Goal: Task Accomplishment & Management: Manage account settings

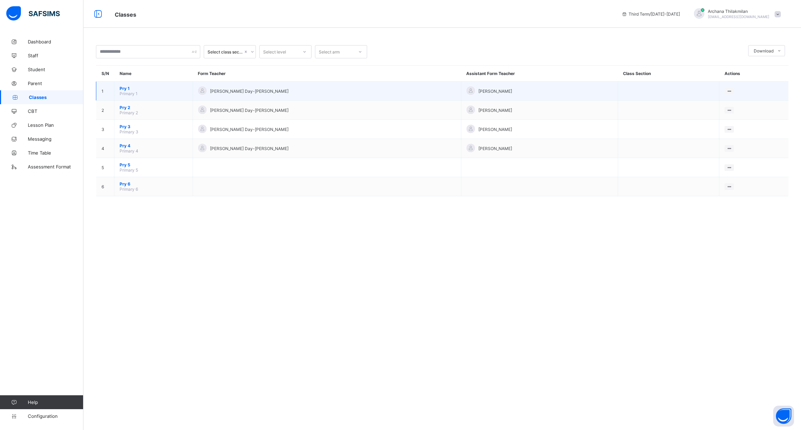
click at [162, 98] on td "Pry 1 Primary 1" at bounding box center [153, 91] width 79 height 19
click at [153, 90] on span "Pry 1" at bounding box center [154, 88] width 68 height 5
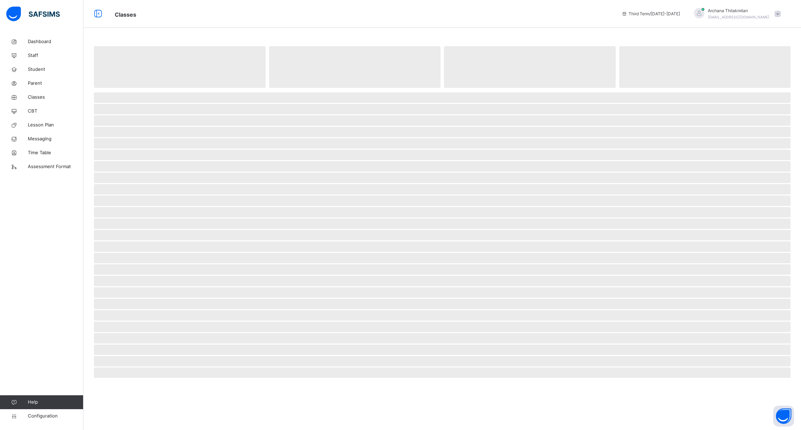
click at [153, 90] on span at bounding box center [442, 89] width 697 height 3
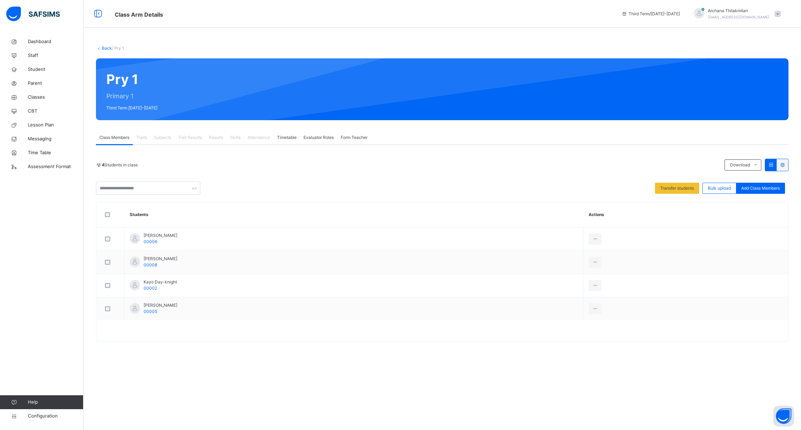
click at [146, 137] on span "Traits" at bounding box center [141, 138] width 11 height 6
click at [274, 168] on div "4 Students in class" at bounding box center [408, 165] width 625 height 6
click at [47, 241] on div "Dashboard Staff Student Parent Classes CBT Lesson Plan Messaging Time Table Ass…" at bounding box center [41, 229] width 83 height 403
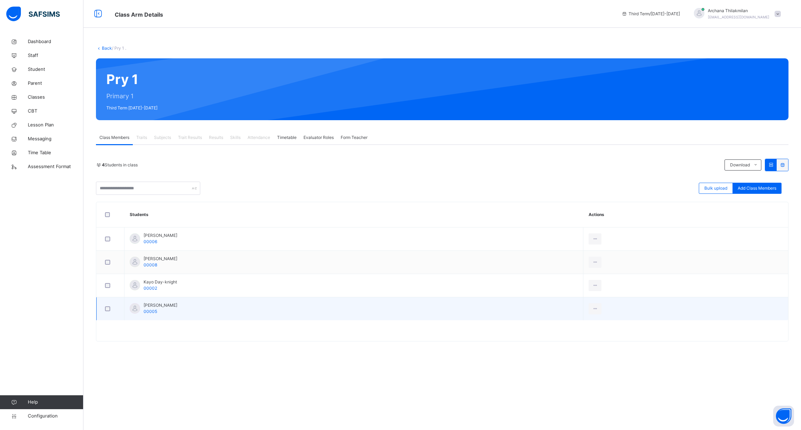
click at [155, 308] on span "[PERSON_NAME]" at bounding box center [161, 305] width 34 height 6
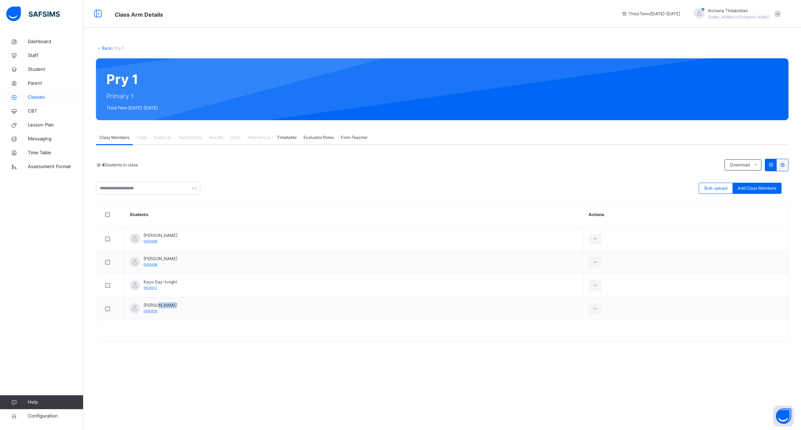
click at [41, 96] on span "Classes" at bounding box center [56, 97] width 56 height 7
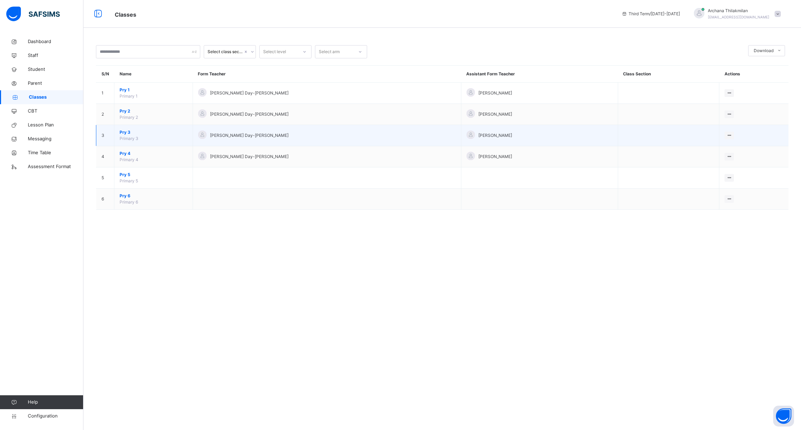
click at [122, 134] on span "Pry 3" at bounding box center [154, 132] width 68 height 6
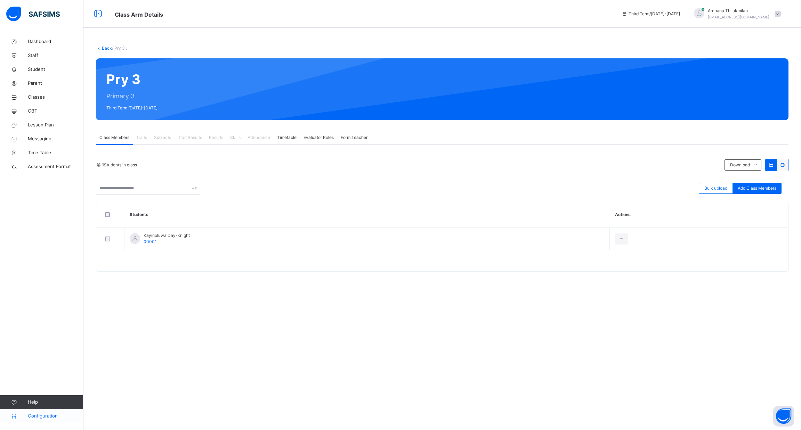
click at [48, 411] on link "Configuration" at bounding box center [41, 417] width 83 height 14
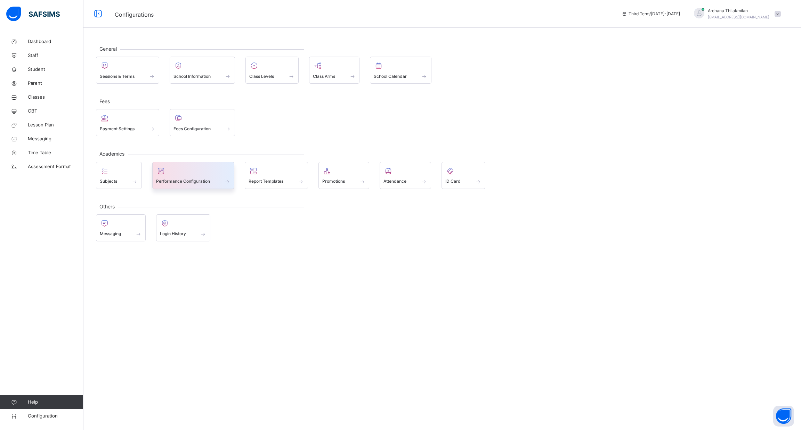
click at [207, 178] on span "Performance Configuration" at bounding box center [183, 181] width 54 height 6
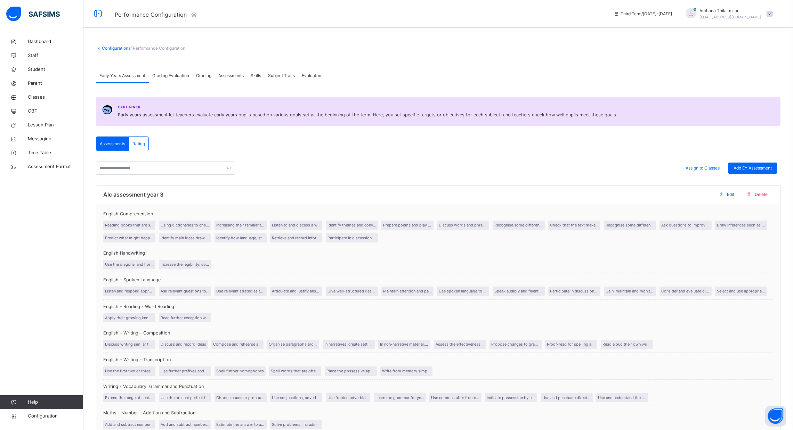
click at [173, 70] on div "Grading Evaluation" at bounding box center [171, 76] width 44 height 14
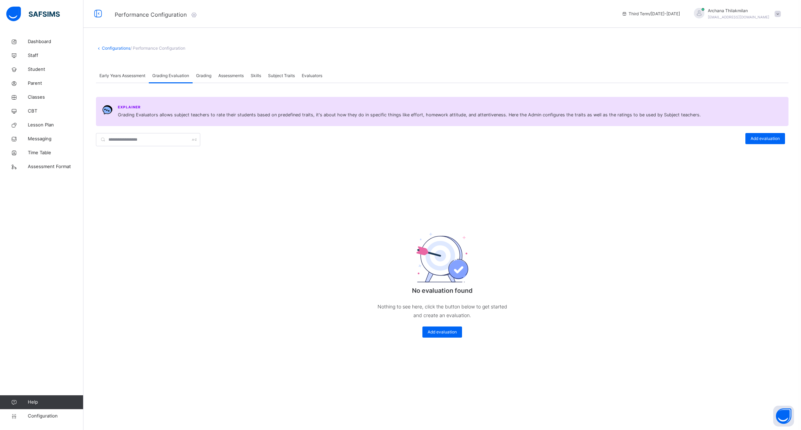
click at [234, 73] on span "Assessments" at bounding box center [230, 76] width 25 height 6
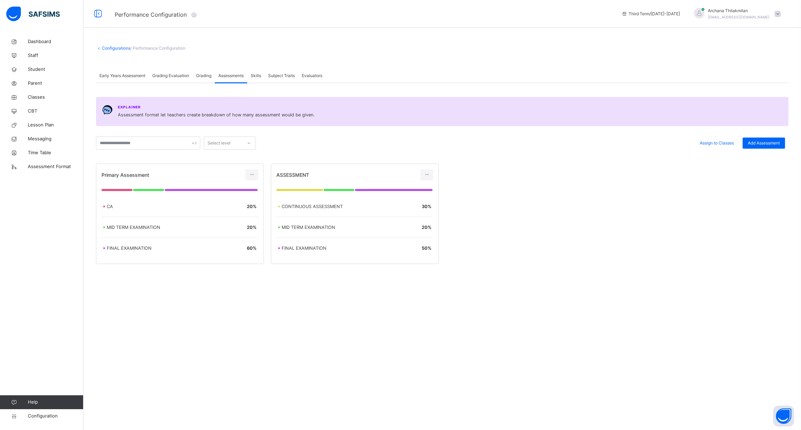
click at [290, 73] on span "Subject Traits" at bounding box center [281, 76] width 27 height 6
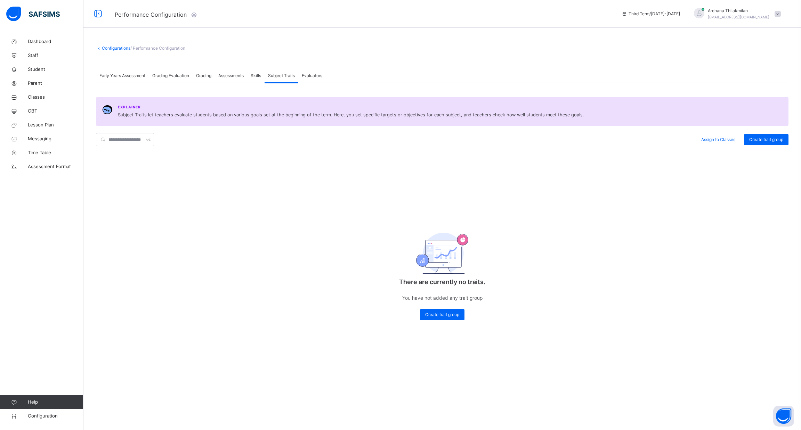
click at [247, 75] on div "Assessments" at bounding box center [231, 76] width 32 height 14
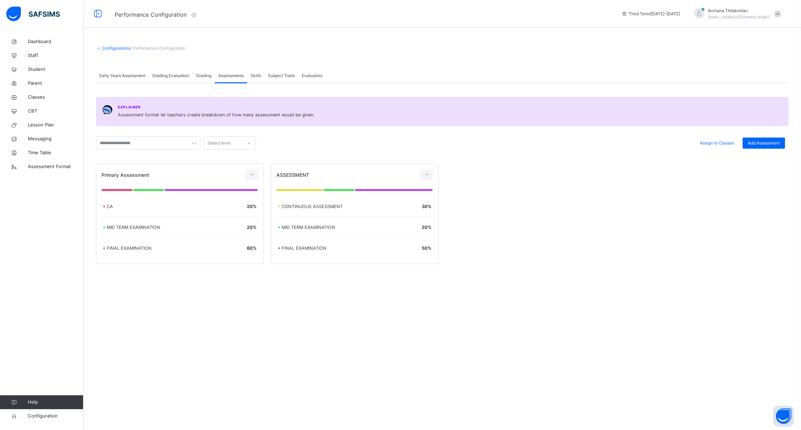
click at [208, 72] on div "Grading" at bounding box center [204, 76] width 22 height 14
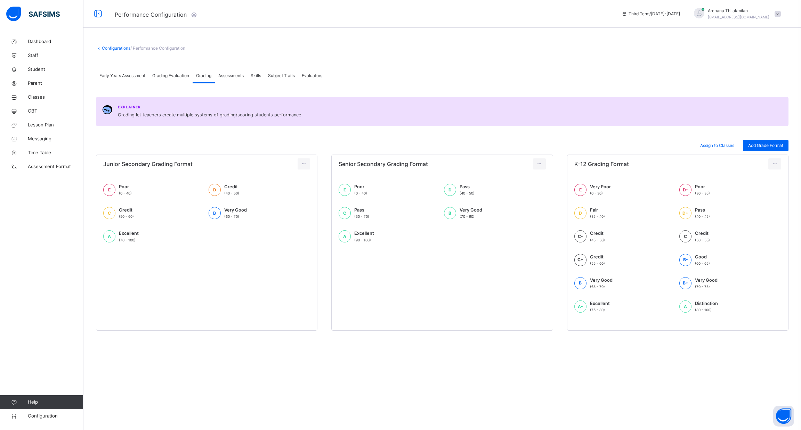
click at [173, 71] on div "Grading Evaluation" at bounding box center [171, 76] width 44 height 14
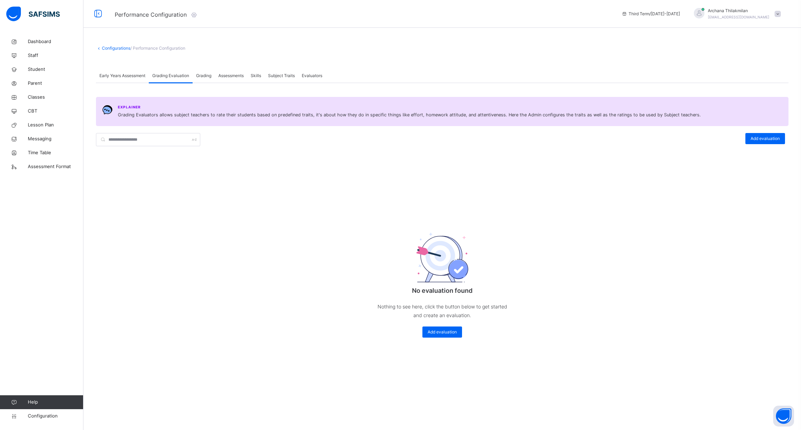
click at [130, 65] on span at bounding box center [442, 63] width 692 height 10
click at [128, 76] on span "Early Years Assessment" at bounding box center [122, 76] width 46 height 6
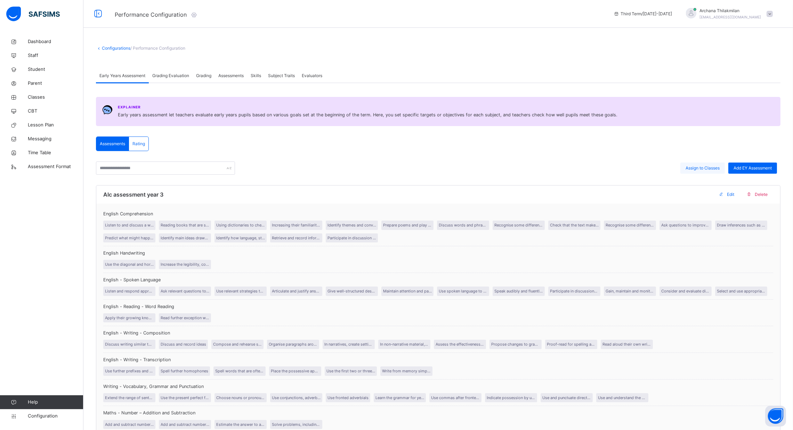
click at [700, 172] on div "Assign to Classes" at bounding box center [702, 168] width 44 height 11
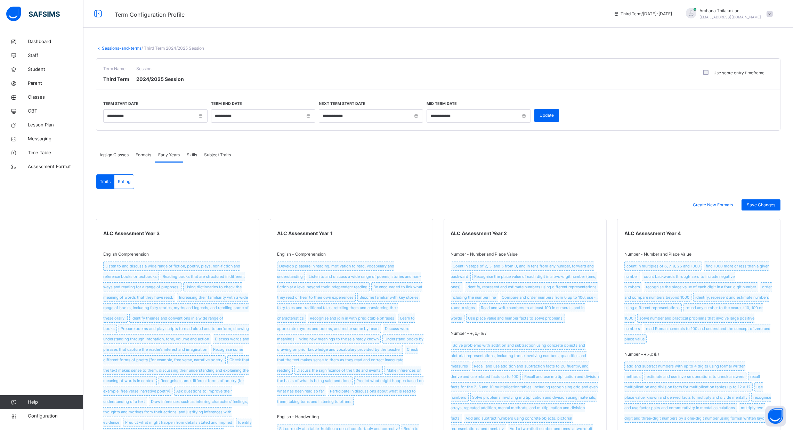
click at [123, 157] on span "Assign Classes" at bounding box center [113, 155] width 29 height 6
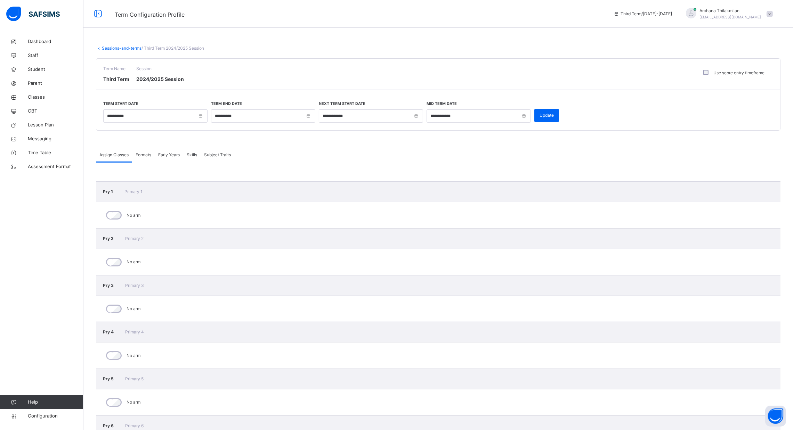
click at [123, 157] on span "Assign Classes" at bounding box center [113, 155] width 29 height 6
click at [145, 151] on div "Formats" at bounding box center [143, 155] width 23 height 14
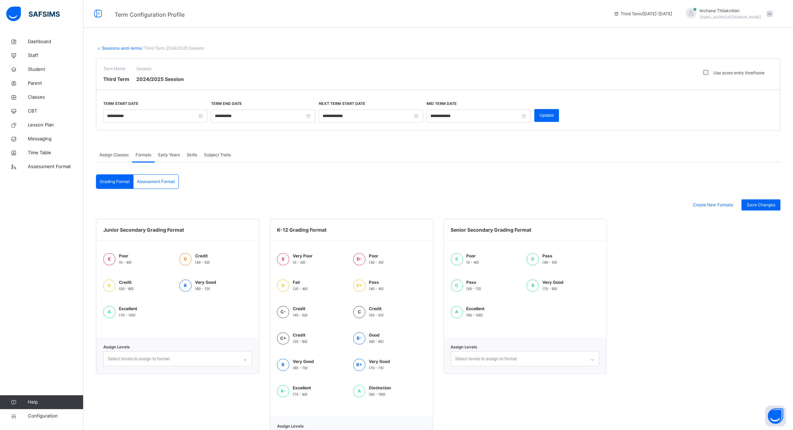
click at [173, 152] on span "Early Years" at bounding box center [169, 155] width 22 height 6
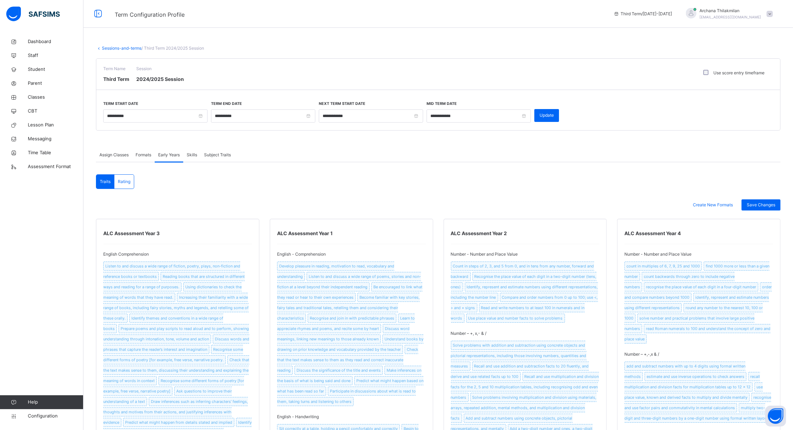
click at [217, 159] on div "Subject Traits" at bounding box center [218, 155] width 34 height 14
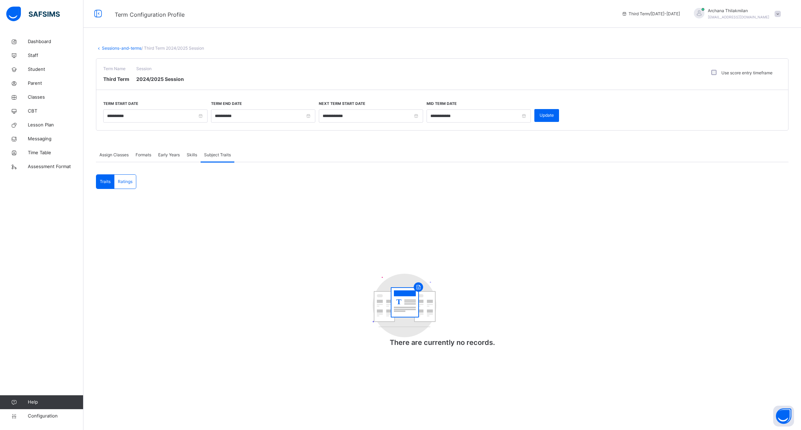
click at [193, 153] on span "Skills" at bounding box center [192, 155] width 10 height 6
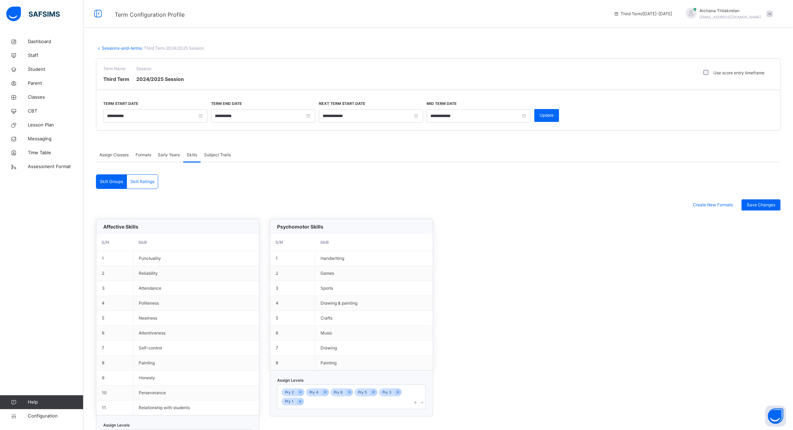
click at [173, 155] on span "Early Years" at bounding box center [169, 155] width 22 height 6
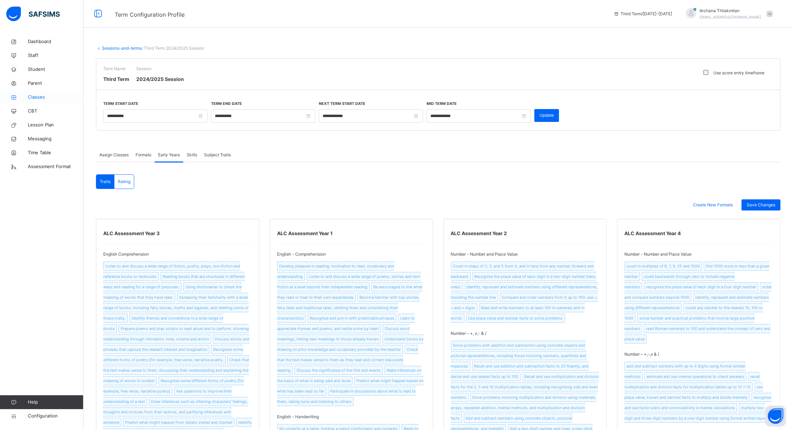
click at [44, 90] on link "Classes" at bounding box center [41, 97] width 83 height 14
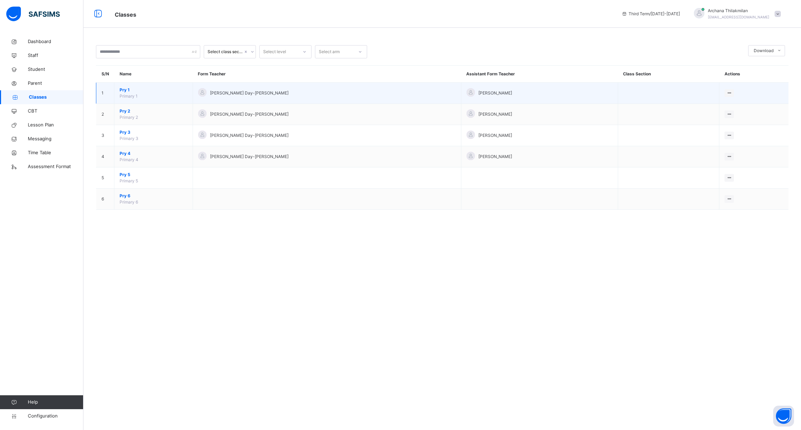
click at [170, 96] on td "Pry 1 Primary 1" at bounding box center [153, 93] width 79 height 21
click at [123, 96] on span "Primary 1" at bounding box center [129, 96] width 18 height 5
click at [153, 97] on td "Pry 1 Primary 1" at bounding box center [153, 93] width 79 height 21
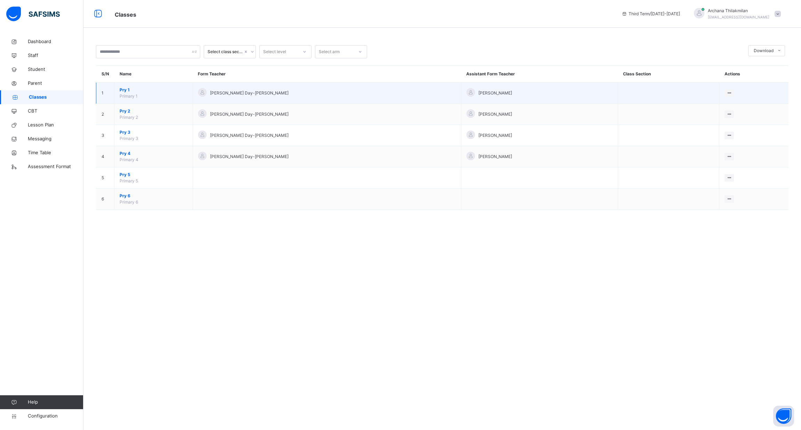
click at [126, 91] on span "Pry 1" at bounding box center [154, 90] width 68 height 6
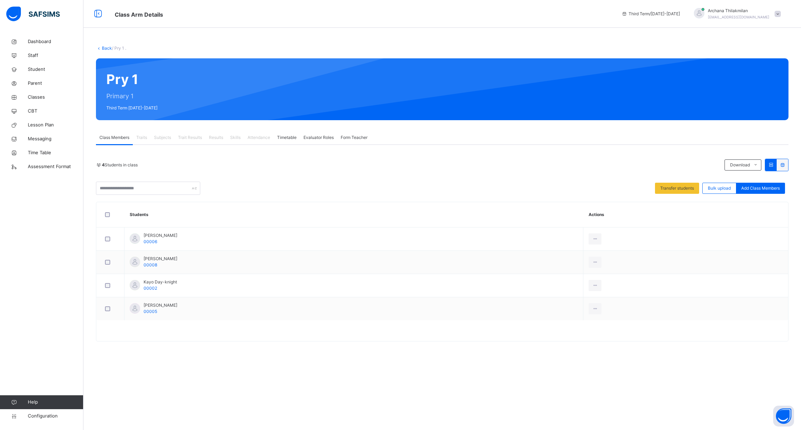
click at [195, 138] on span "Trait Results" at bounding box center [190, 138] width 24 height 6
click at [216, 134] on div "Results" at bounding box center [215, 138] width 21 height 14
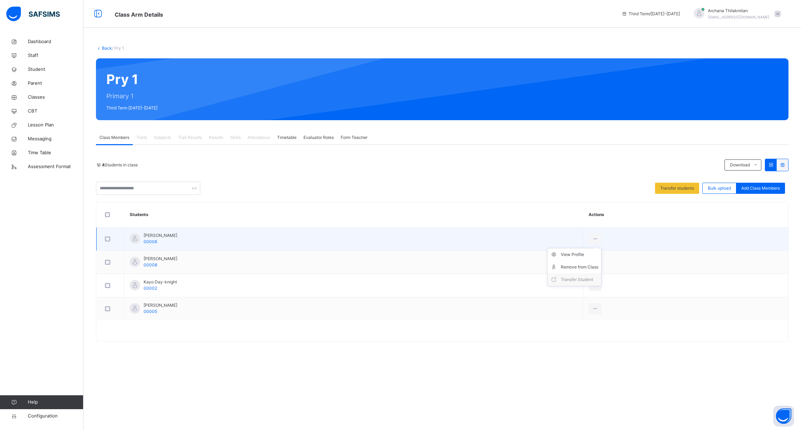
click at [599, 248] on ul "View Profile Remove from Class Transfer Student" at bounding box center [574, 267] width 54 height 38
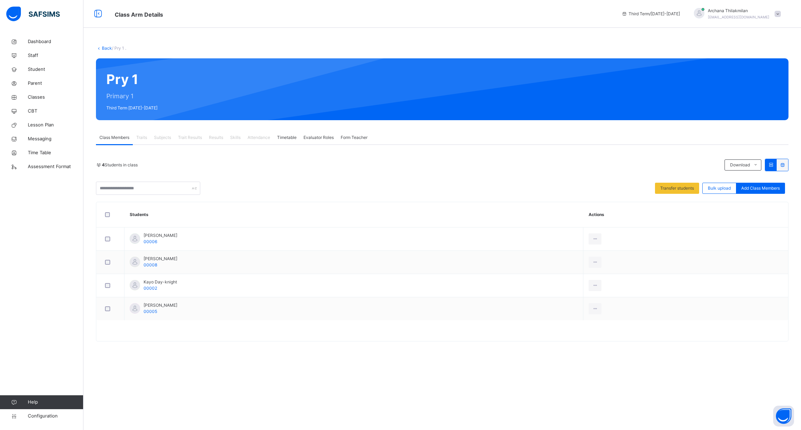
click at [353, 380] on div "Back / Pry 1 . Pry 1 Primary 1 Third Term 2024-2025 Class Members Traits Subjec…" at bounding box center [442, 215] width 718 height 430
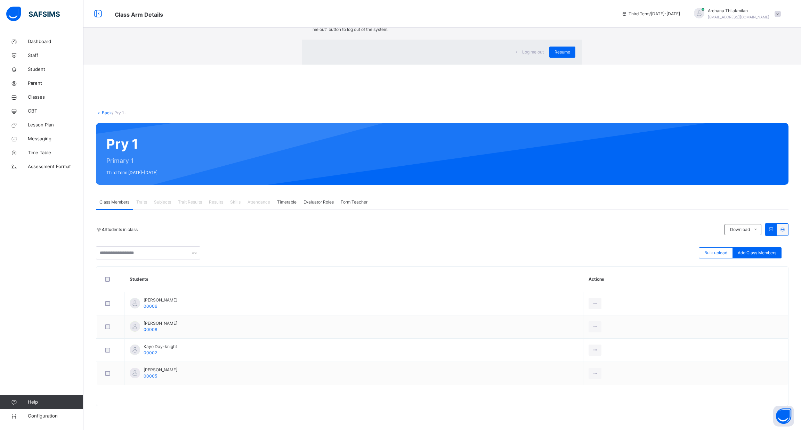
click at [522, 55] on span "Log me out" at bounding box center [533, 52] width 22 height 6
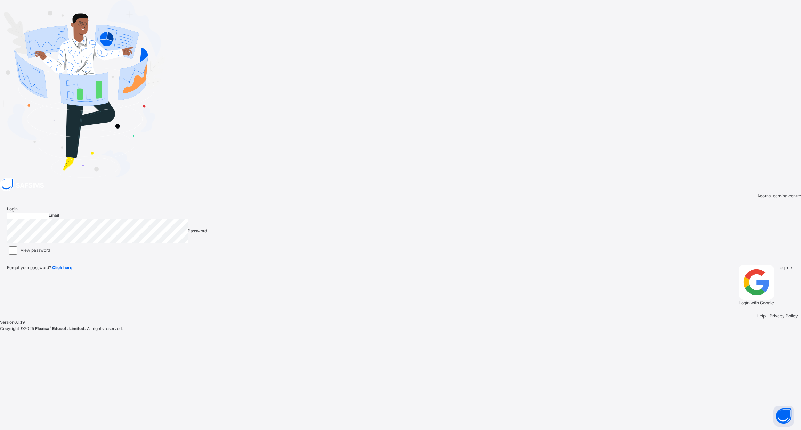
type input "**********"
click at [777, 271] on div "Login" at bounding box center [785, 285] width 17 height 41
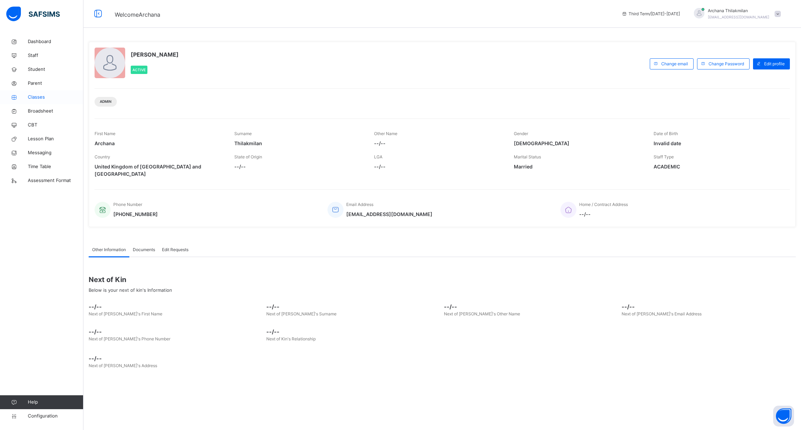
click at [46, 96] on span "Classes" at bounding box center [56, 97] width 56 height 7
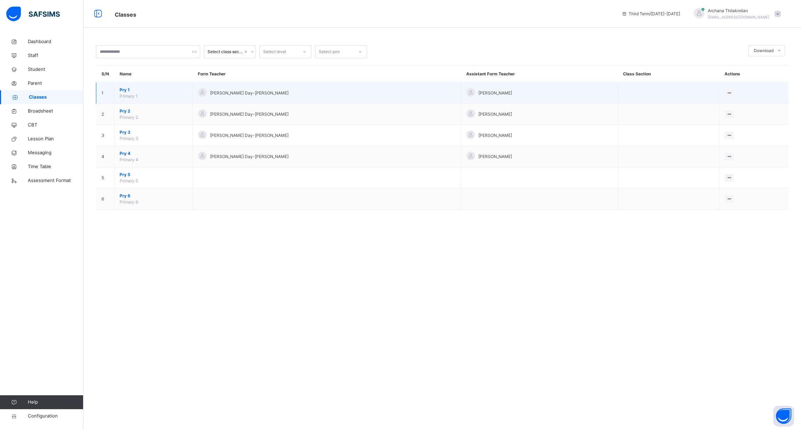
click at [129, 90] on span "Pry 1" at bounding box center [154, 90] width 68 height 6
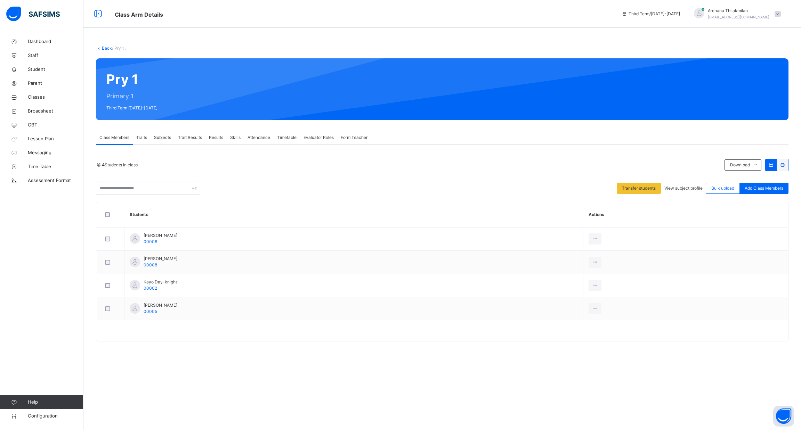
click at [218, 139] on span "Results" at bounding box center [216, 138] width 14 height 6
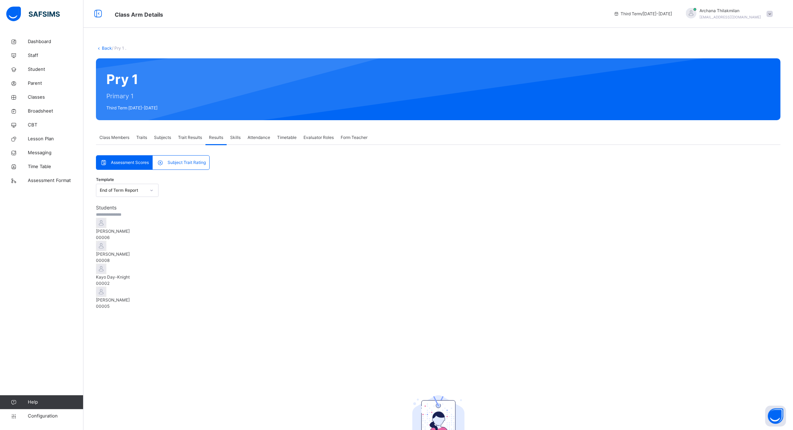
click at [146, 241] on div "Aelyn Sandulache 00006" at bounding box center [438, 234] width 685 height 13
click at [144, 310] on div "[PERSON_NAME] 00005" at bounding box center [438, 303] width 685 height 13
click at [196, 132] on div "Trait Results" at bounding box center [190, 138] width 31 height 14
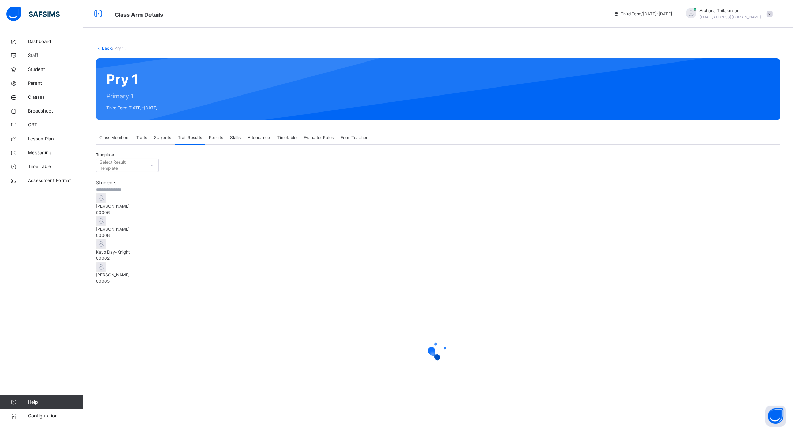
click at [135, 285] on div "[PERSON_NAME] 00005" at bounding box center [438, 273] width 685 height 23
click at [151, 262] on div "Kayo Day-Knight 00002" at bounding box center [438, 250] width 685 height 23
click at [153, 233] on span "[PERSON_NAME]" at bounding box center [438, 229] width 685 height 6
click at [161, 216] on div "Aelyn Sandulache 00006" at bounding box center [438, 209] width 685 height 13
click at [148, 285] on div "[PERSON_NAME] 00005" at bounding box center [438, 278] width 685 height 13
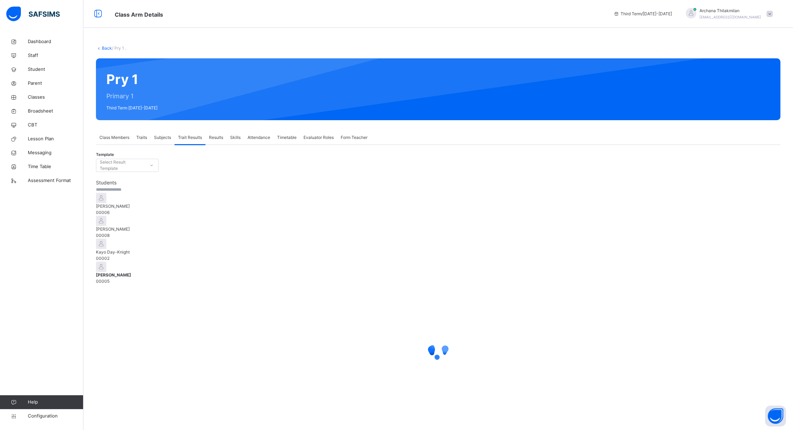
click at [219, 140] on span "Results" at bounding box center [216, 138] width 14 height 6
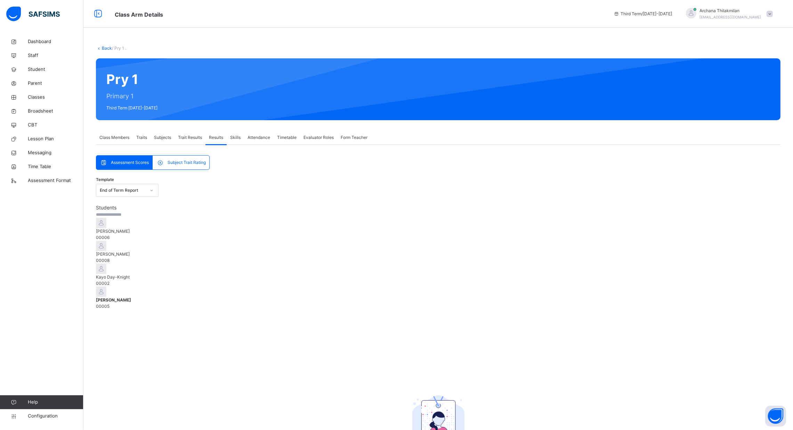
click at [189, 163] on span "Subject Trait Rating" at bounding box center [187, 163] width 38 height 6
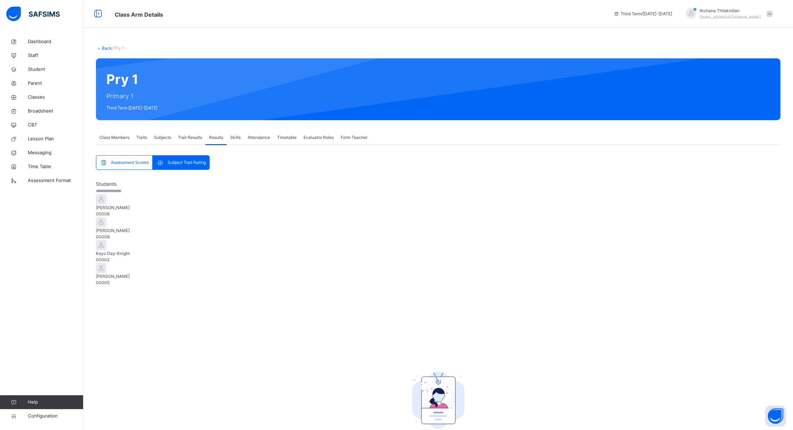
click at [157, 217] on div "Aelyn Sandulache 00006" at bounding box center [438, 211] width 685 height 13
click at [130, 307] on span "[PERSON_NAME]" at bounding box center [113, 309] width 34 height 5
click at [146, 280] on span "[PERSON_NAME]" at bounding box center [438, 277] width 685 height 6
click at [148, 263] on div "Kayo Day-Knight 00002" at bounding box center [438, 257] width 685 height 13
click at [147, 136] on span "Traits" at bounding box center [141, 138] width 11 height 6
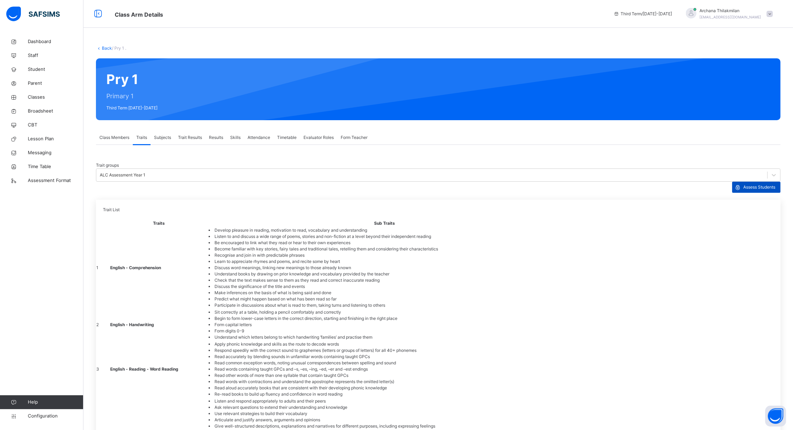
click at [758, 184] on span "Assess Students" at bounding box center [759, 187] width 32 height 6
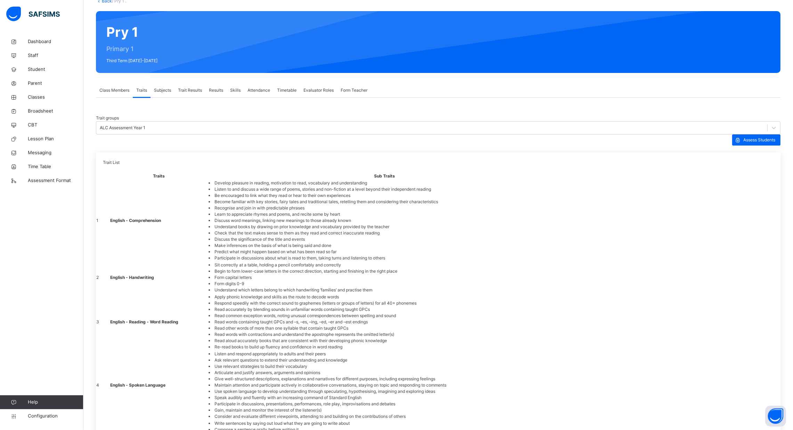
scroll to position [38, 0]
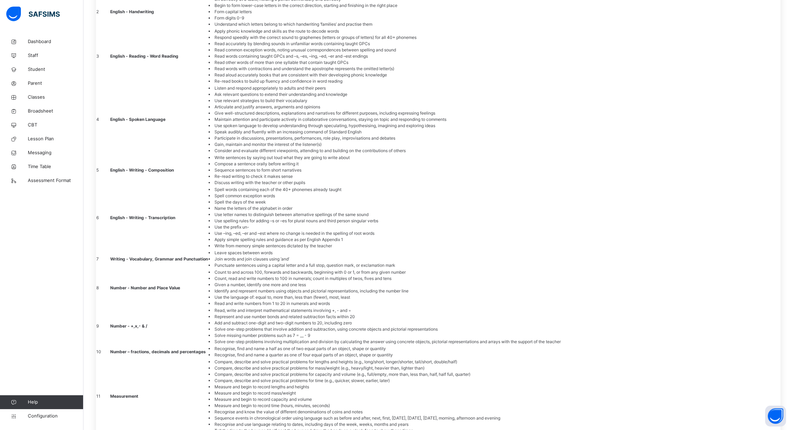
scroll to position [231, 0]
drag, startPoint x: 564, startPoint y: 260, endPoint x: 634, endPoint y: 268, distance: 70.7
copy span "Tell the time to the hour and half past the hour and draw the hands on a clock …"
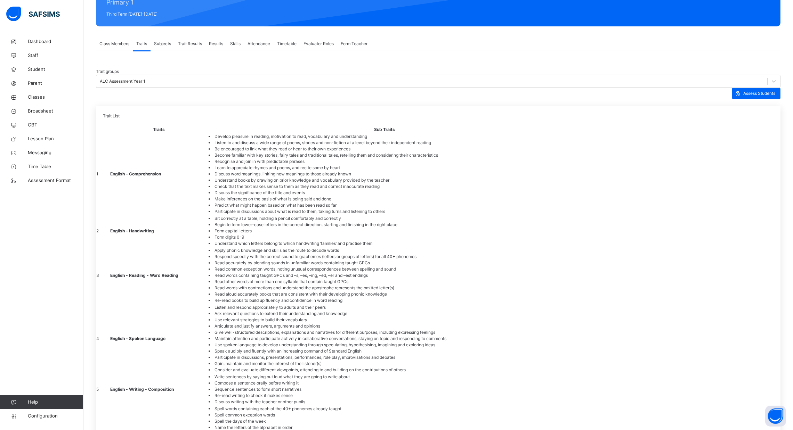
scroll to position [70, 0]
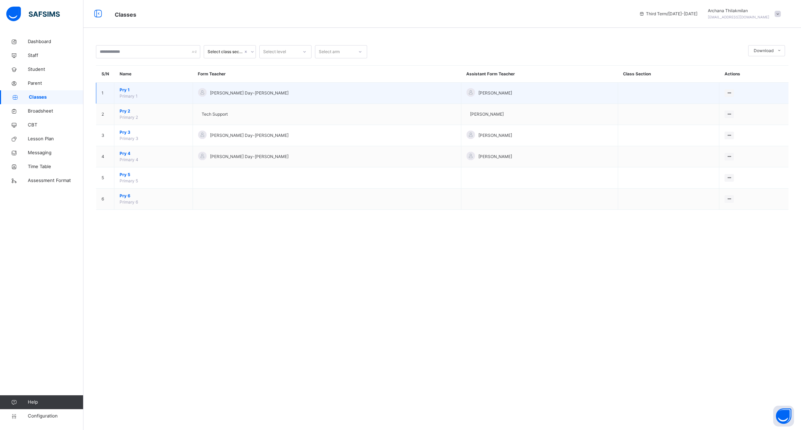
click at [142, 96] on td "Pry 1 Primary 1" at bounding box center [153, 93] width 79 height 21
click at [124, 90] on span "Pry 1" at bounding box center [154, 90] width 68 height 6
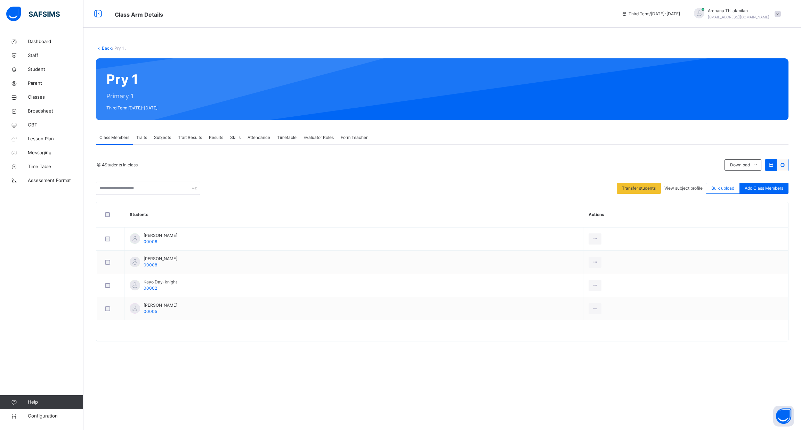
click at [146, 140] on span "Traits" at bounding box center [141, 138] width 11 height 6
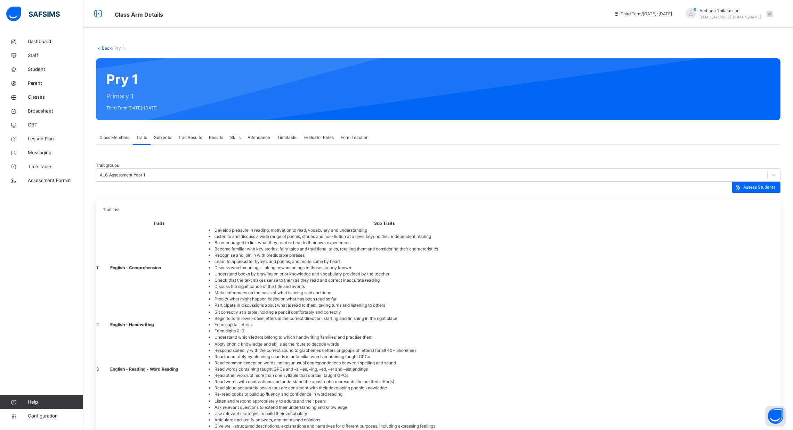
click at [185, 136] on span "Trait Results" at bounding box center [190, 138] width 24 height 6
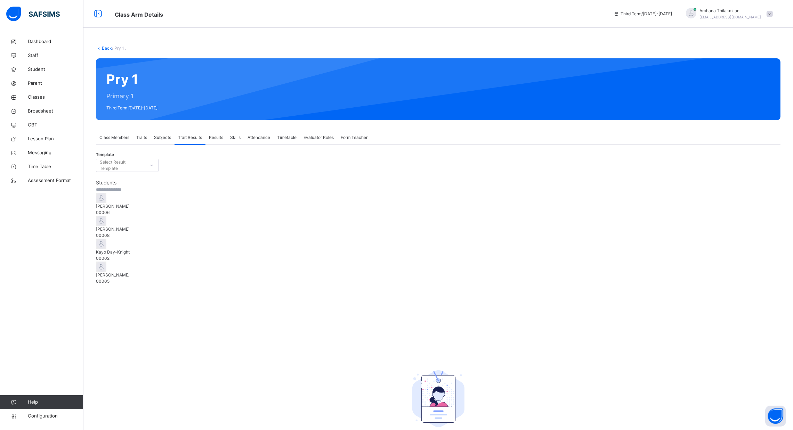
click at [142, 285] on div "[PERSON_NAME] 00005" at bounding box center [438, 278] width 685 height 13
click at [170, 136] on span "Subjects" at bounding box center [162, 138] width 17 height 6
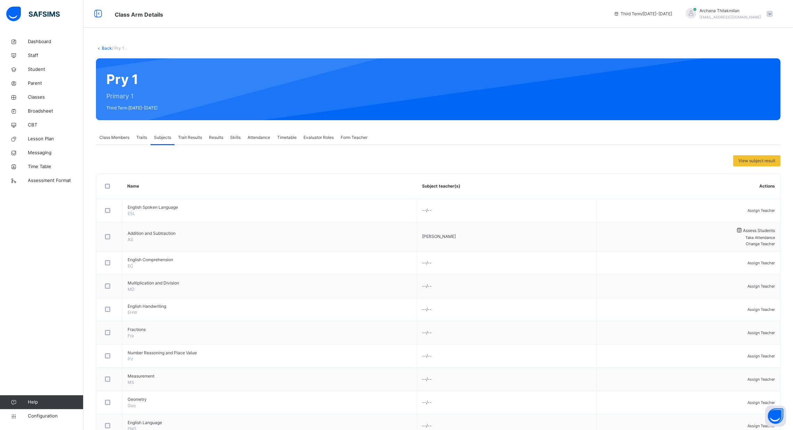
click at [143, 136] on span "Traits" at bounding box center [141, 138] width 11 height 6
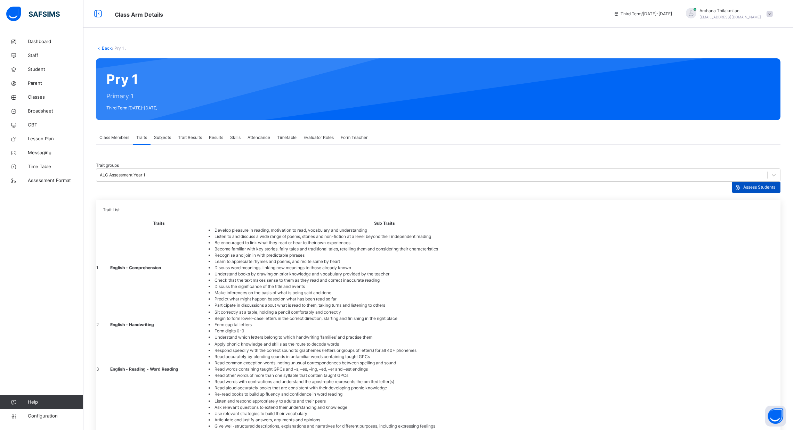
click at [757, 184] on span "Assess Students" at bounding box center [759, 187] width 32 height 6
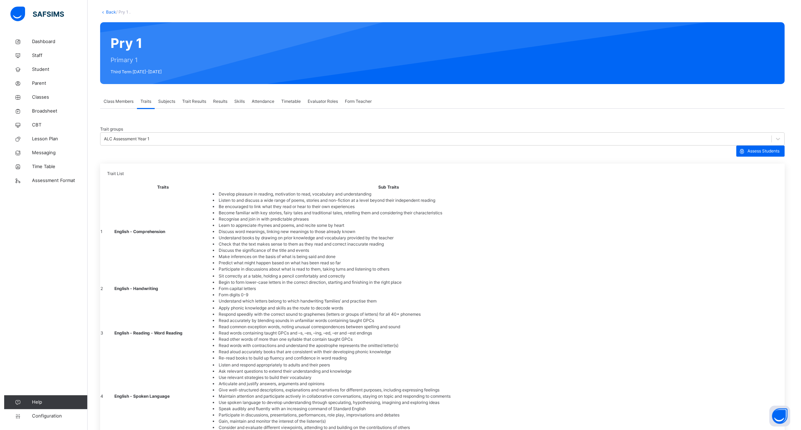
scroll to position [0, 0]
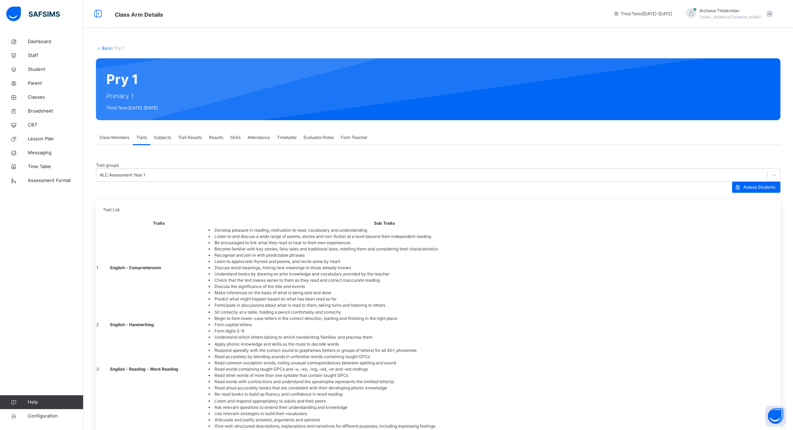
click at [52, 413] on link "Configuration" at bounding box center [41, 417] width 83 height 14
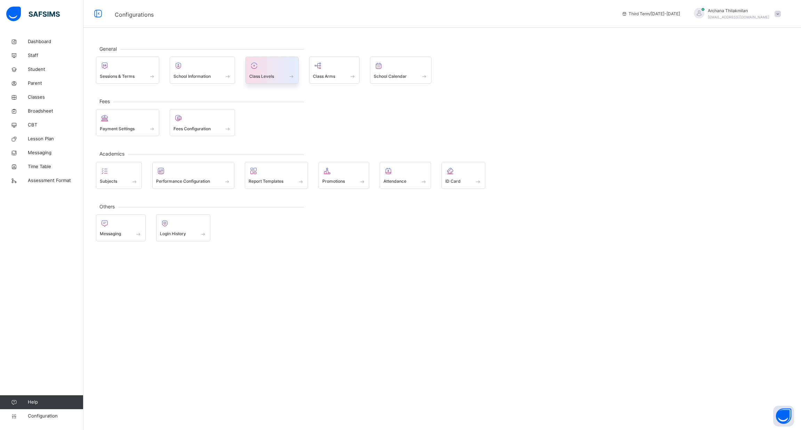
click at [266, 64] on div at bounding box center [272, 65] width 46 height 10
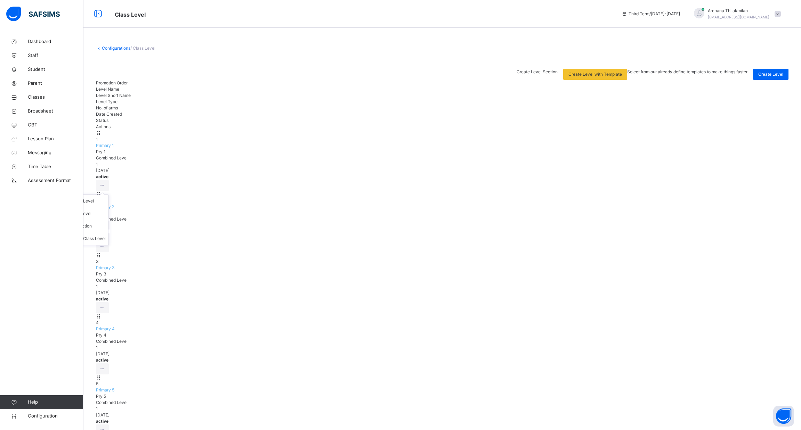
click at [109, 195] on ul "View Class Level Edit Class Level Move to section Deactivate Class Level" at bounding box center [78, 220] width 62 height 51
click at [106, 198] on div "View Class Level" at bounding box center [82, 201] width 45 height 7
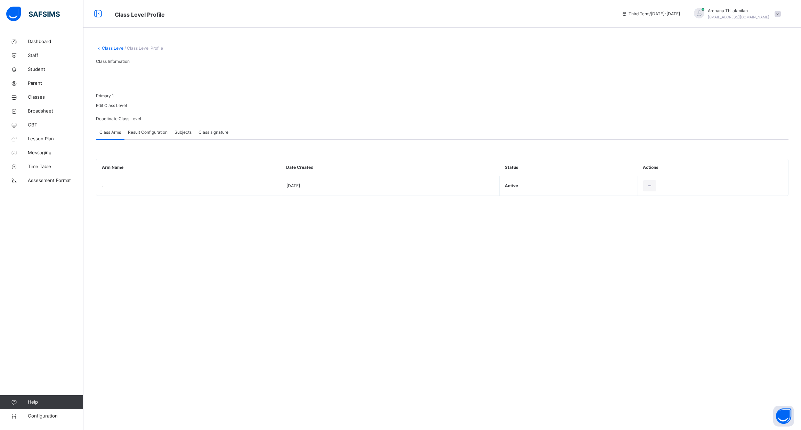
click at [151, 136] on span "Result Configuration" at bounding box center [148, 132] width 40 height 6
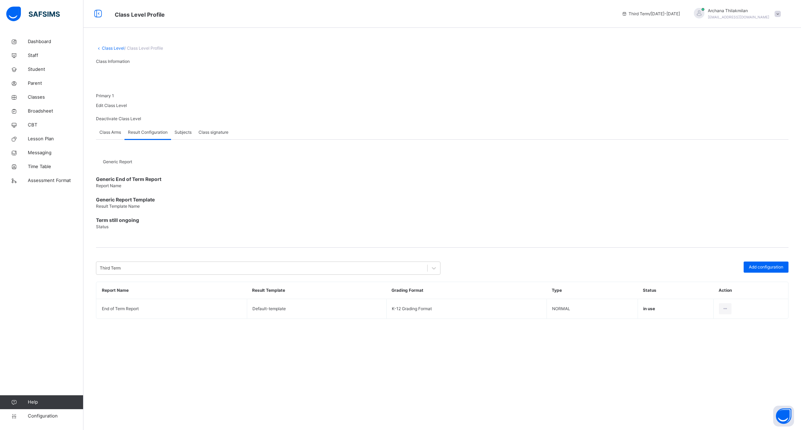
drag, startPoint x: 800, startPoint y: 108, endPoint x: 800, endPoint y: 128, distance: 19.5
click at [800, 128] on div "Class Level / Class Level Profile Class Information Pry 1 Primary 1 Edit Class …" at bounding box center [442, 186] width 718 height 302
click at [447, 369] on div "Class Level / Class Level Profile Class Information Pry 1 Primary 1 Edit Class …" at bounding box center [442, 215] width 718 height 430
drag, startPoint x: 800, startPoint y: 162, endPoint x: 800, endPoint y: 174, distance: 11.5
click at [800, 174] on div "Class Level / Class Level Profile Class Information Pry 1 Primary 1 Edit Class …" at bounding box center [442, 186] width 718 height 302
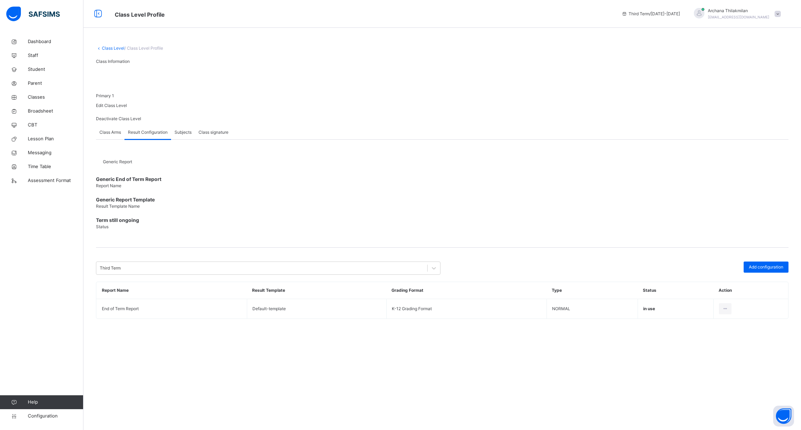
click at [742, 341] on div "Class Level / Class Level Profile Class Information Pry 1 Primary 1 Edit Class …" at bounding box center [442, 215] width 718 height 430
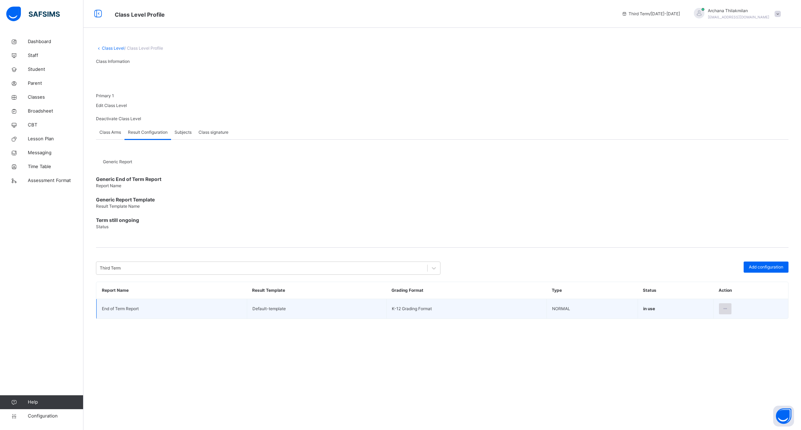
click at [725, 308] on icon at bounding box center [725, 309] width 6 height 6
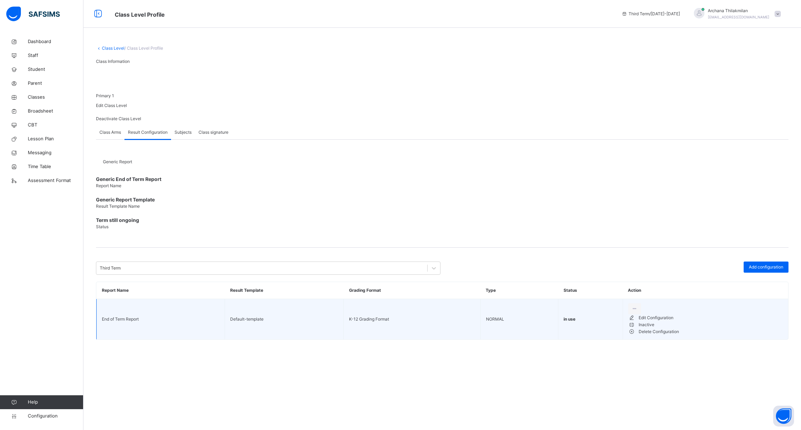
click at [711, 321] on div "Edit Configuration" at bounding box center [711, 318] width 144 height 7
type input "**********"
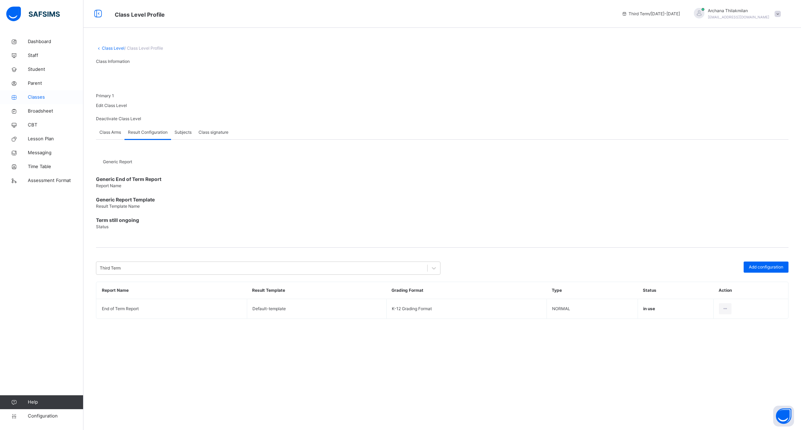
click at [36, 97] on span "Classes" at bounding box center [56, 97] width 56 height 7
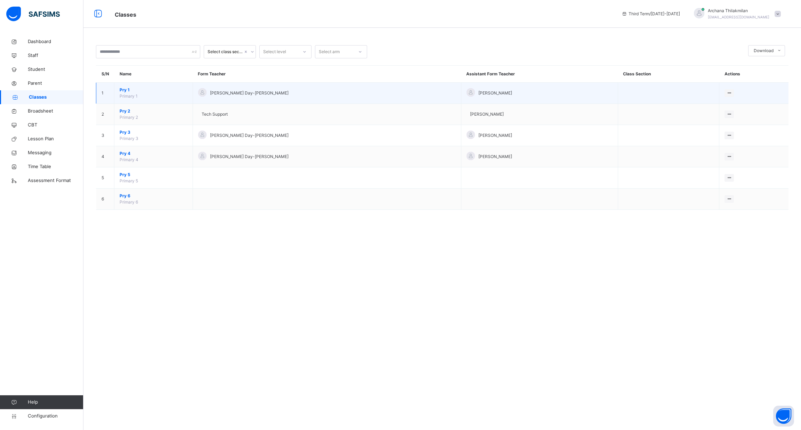
click at [123, 89] on span "Pry 1" at bounding box center [154, 90] width 68 height 6
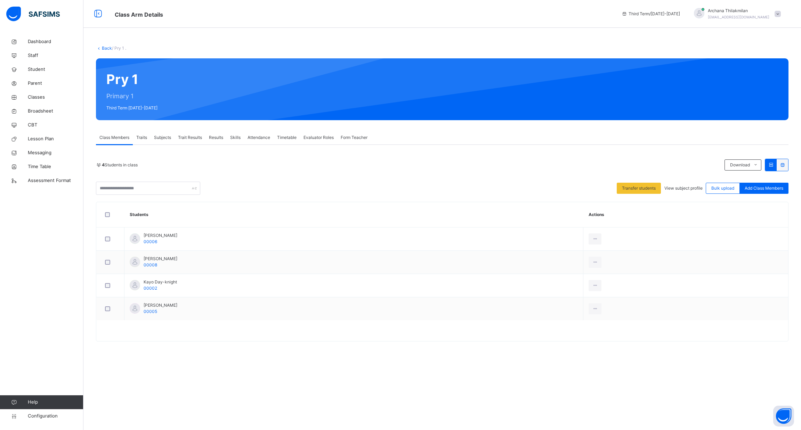
click at [195, 138] on span "Trait Results" at bounding box center [190, 138] width 24 height 6
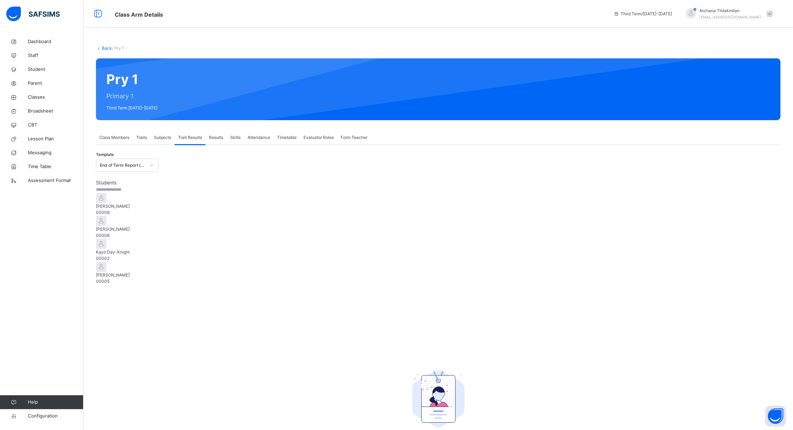
click at [148, 278] on span "[PERSON_NAME]" at bounding box center [438, 275] width 685 height 6
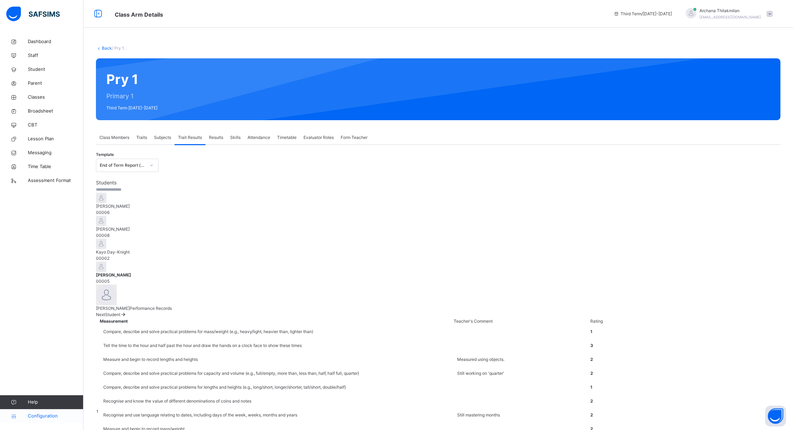
click at [49, 421] on link "Configuration" at bounding box center [41, 417] width 83 height 14
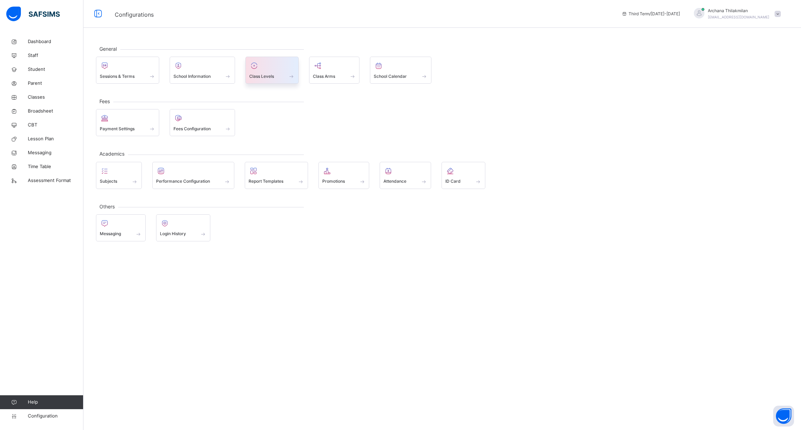
click at [275, 81] on div "Class Levels" at bounding box center [271, 70] width 53 height 27
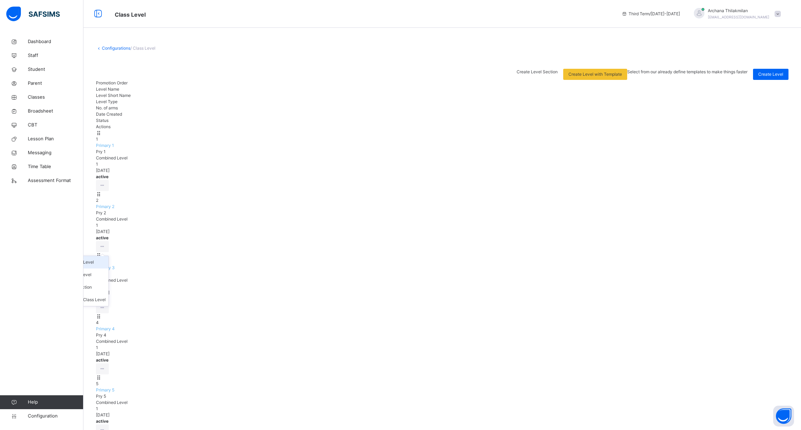
click at [106, 259] on div "View Class Level" at bounding box center [82, 262] width 45 height 7
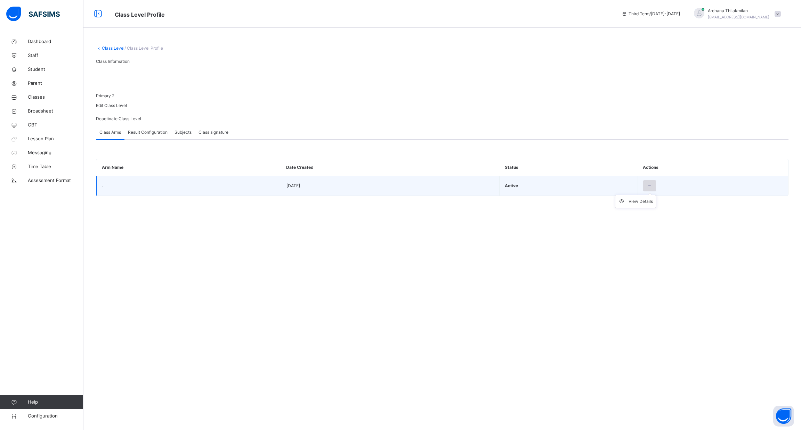
click at [653, 189] on icon at bounding box center [650, 186] width 6 height 6
click at [391, 196] on td "2025-07-24" at bounding box center [390, 186] width 219 height 20
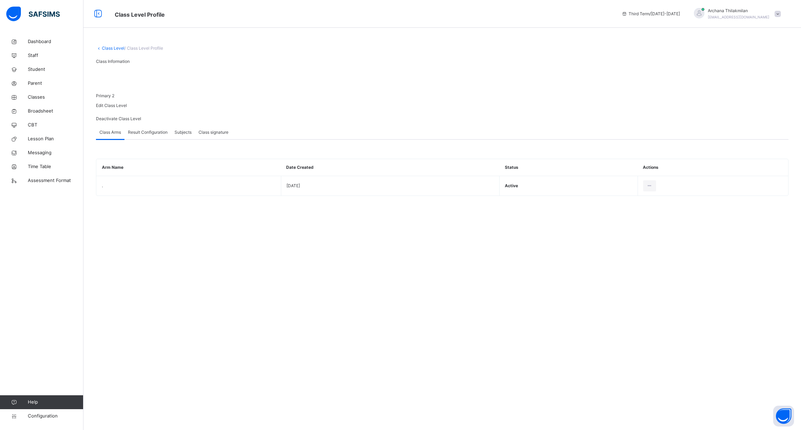
click at [153, 139] on div "Result Configuration" at bounding box center [147, 132] width 47 height 14
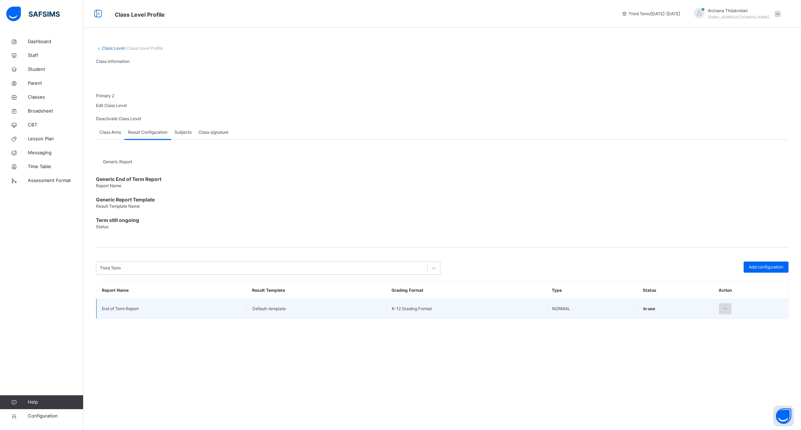
click at [728, 306] on icon at bounding box center [725, 309] width 6 height 6
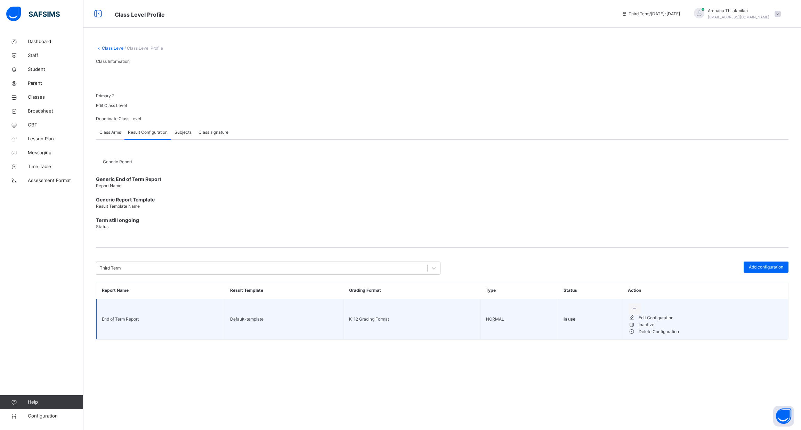
click at [712, 320] on div "Edit Configuration" at bounding box center [711, 318] width 144 height 7
type input "**********"
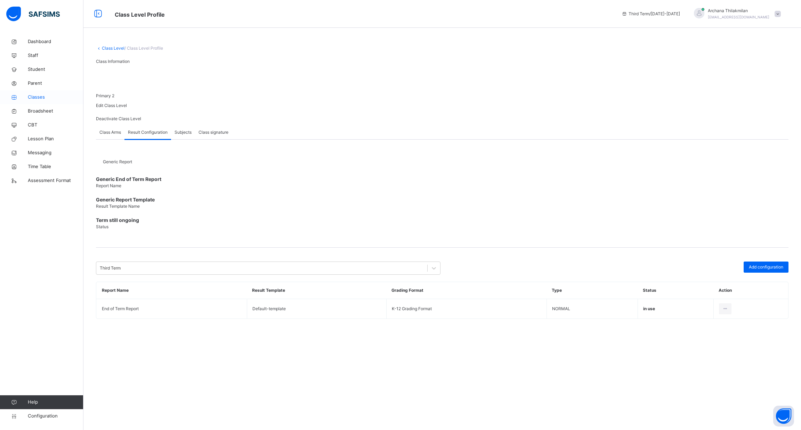
click at [49, 93] on link "Classes" at bounding box center [41, 97] width 83 height 14
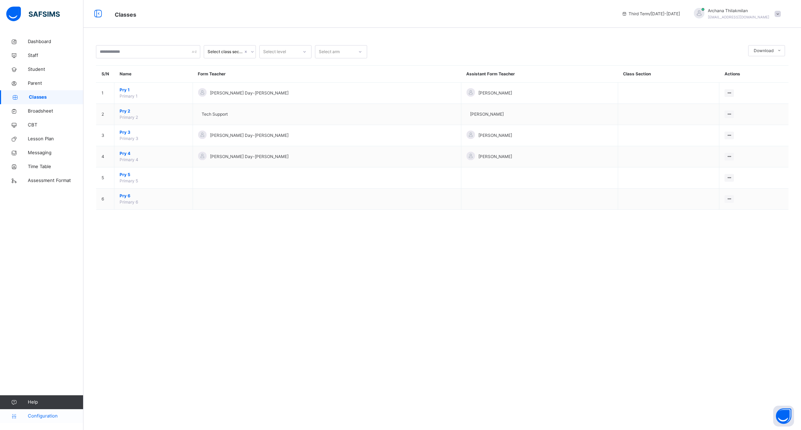
click at [47, 415] on span "Configuration" at bounding box center [55, 416] width 55 height 7
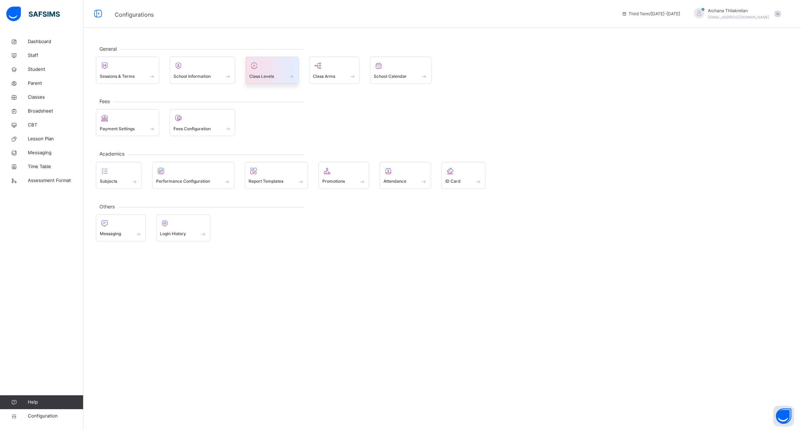
click at [276, 73] on div "Class Levels" at bounding box center [272, 76] width 46 height 7
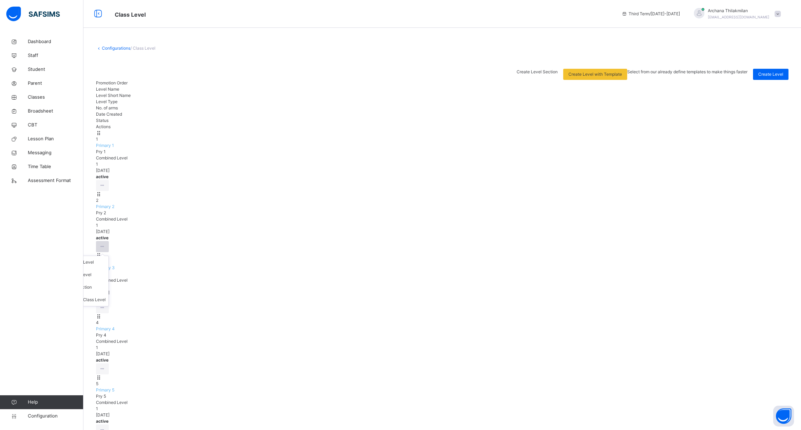
click at [105, 244] on icon at bounding box center [102, 247] width 6 height 6
click at [108, 256] on li "View Class Level" at bounding box center [77, 262] width 61 height 13
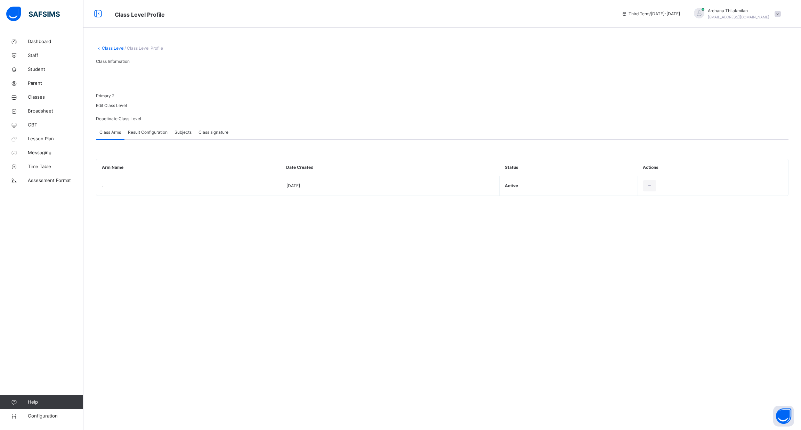
click at [150, 139] on div "Result Configuration" at bounding box center [147, 132] width 47 height 14
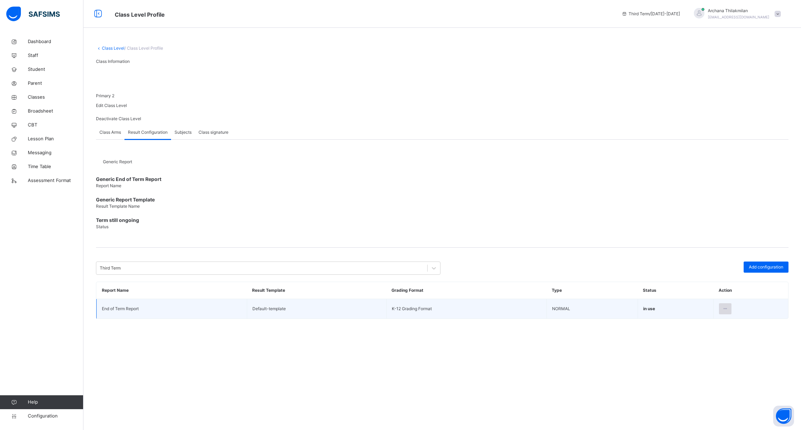
click at [730, 303] on div at bounding box center [725, 308] width 13 height 11
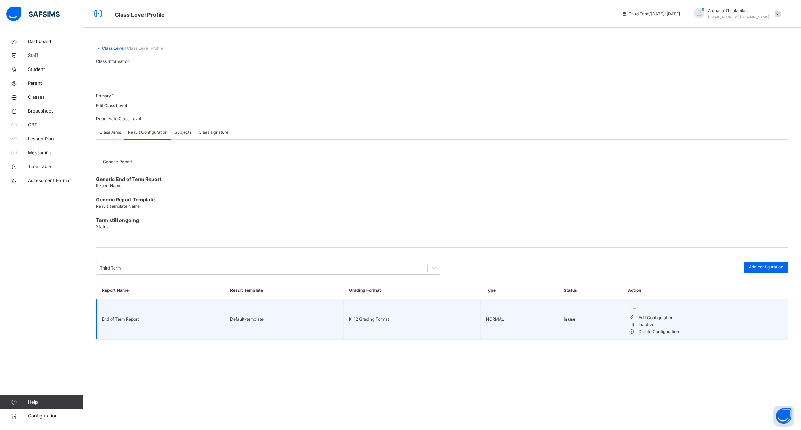
click at [705, 322] on div "Edit Configuration" at bounding box center [711, 318] width 144 height 7
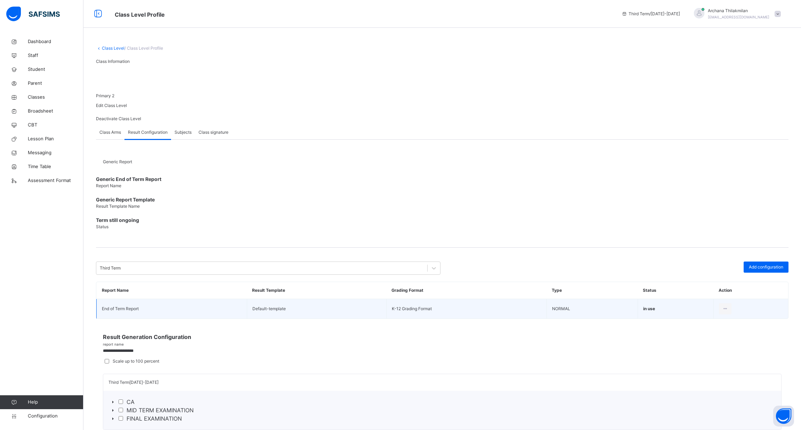
type input "**********"
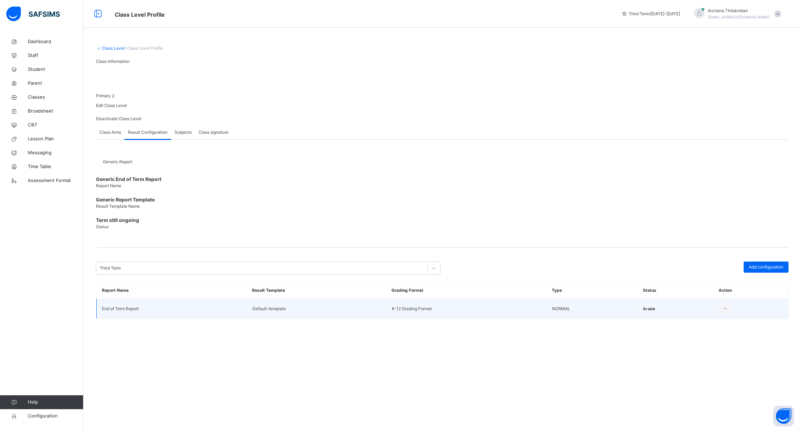
click at [467, 28] on div "Class Level / Class Level Profile Class Information Pry 2 Primary 2 Edit Class …" at bounding box center [442, 215] width 718 height 430
click at [53, 101] on link "Classes" at bounding box center [41, 97] width 83 height 14
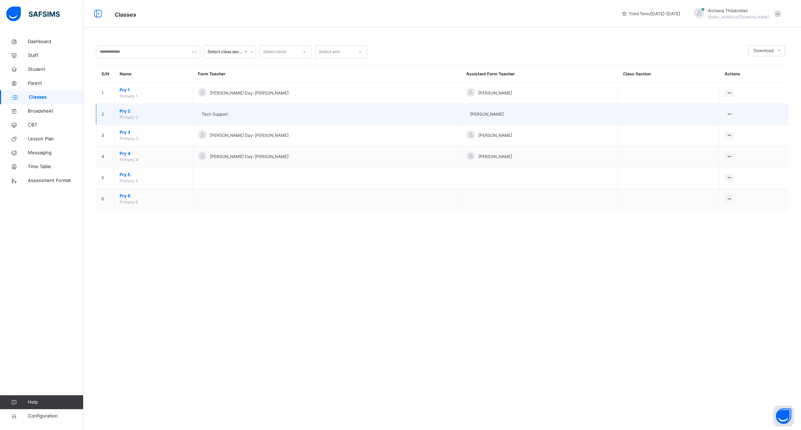
click at [163, 113] on span "Pry 2" at bounding box center [154, 111] width 68 height 6
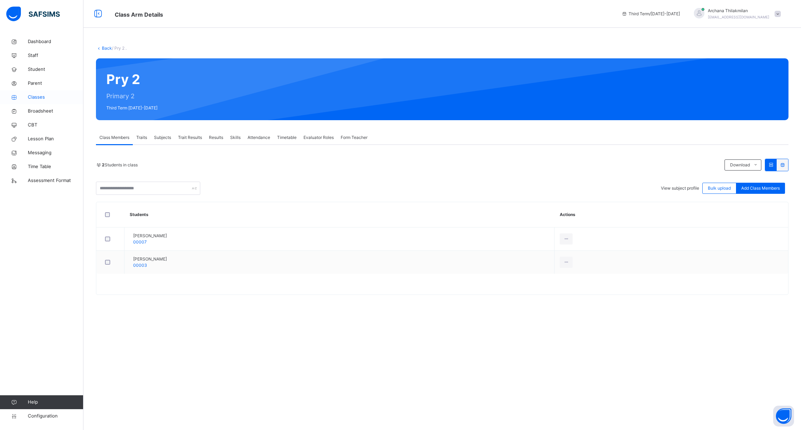
click at [57, 95] on span "Classes" at bounding box center [56, 97] width 56 height 7
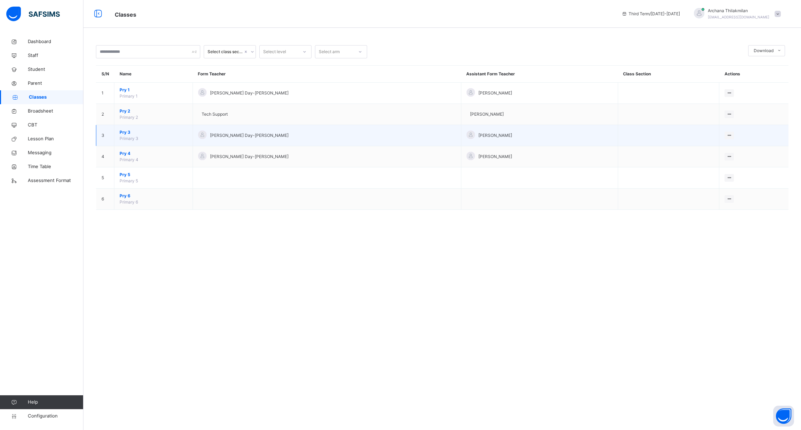
click at [125, 132] on span "Pry 3" at bounding box center [154, 132] width 68 height 6
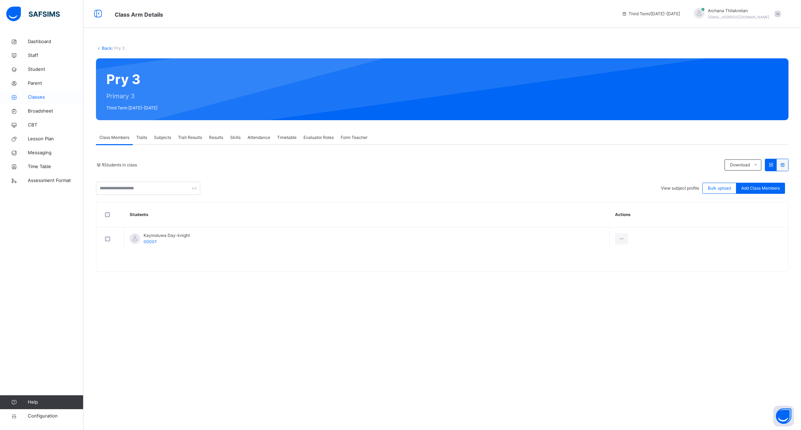
click at [49, 92] on link "Classes" at bounding box center [41, 97] width 83 height 14
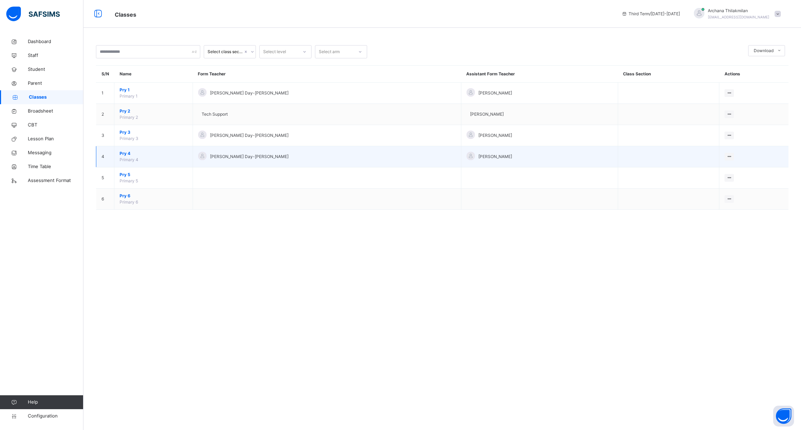
click at [141, 153] on span "Pry 4" at bounding box center [154, 154] width 68 height 6
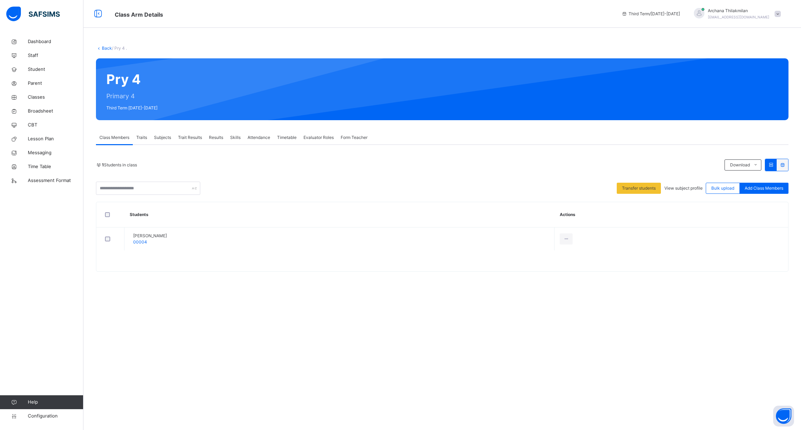
click at [194, 139] on span "Trait Results" at bounding box center [190, 138] width 24 height 6
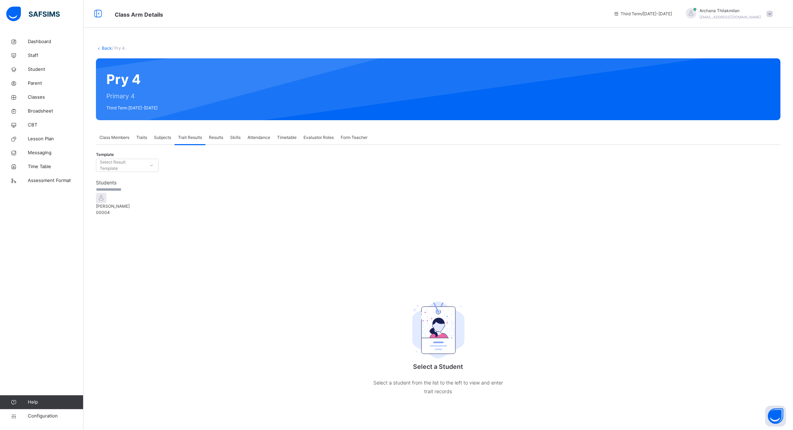
click at [153, 210] on span "Mahdi Mohammedali" at bounding box center [438, 206] width 685 height 6
click at [34, 69] on span "Student" at bounding box center [56, 69] width 56 height 7
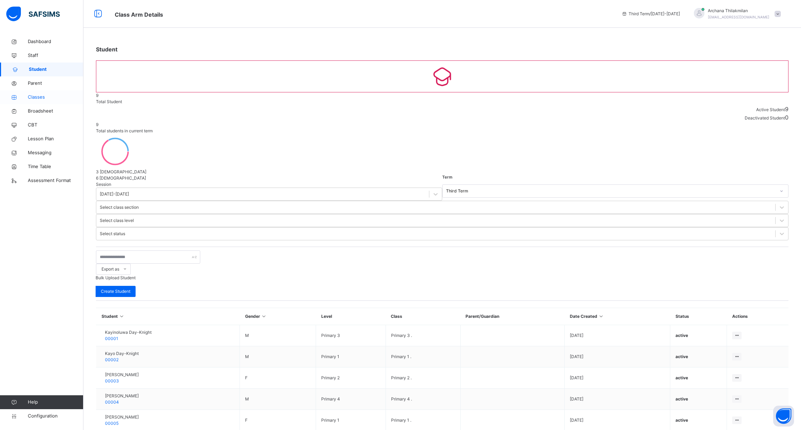
click at [52, 100] on span "Classes" at bounding box center [56, 97] width 56 height 7
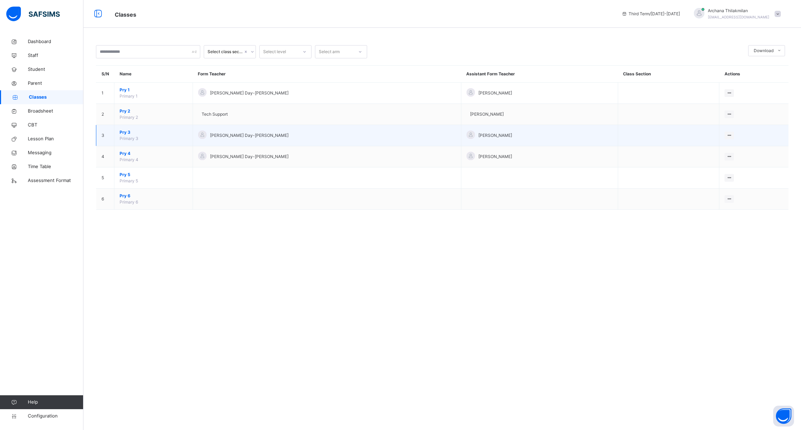
click at [129, 132] on span "Pry 3" at bounding box center [154, 132] width 68 height 6
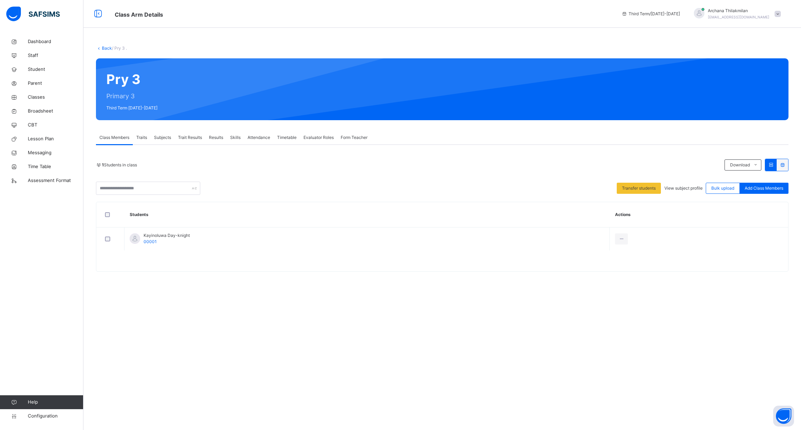
click at [145, 137] on span "Traits" at bounding box center [141, 138] width 11 height 6
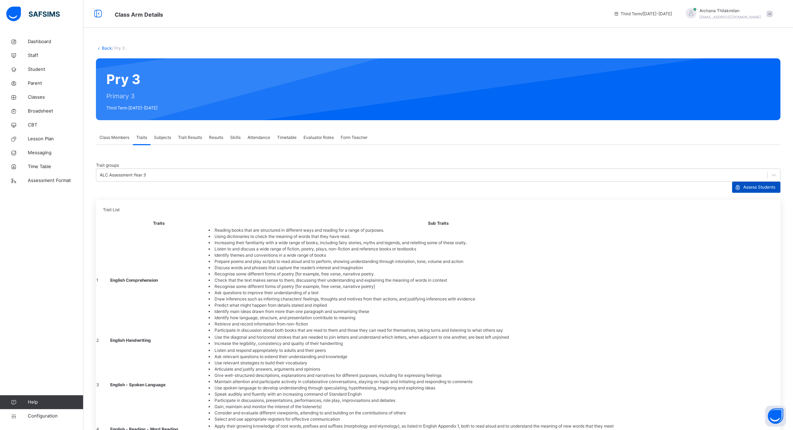
click at [765, 184] on span "Assess Students" at bounding box center [759, 187] width 32 height 6
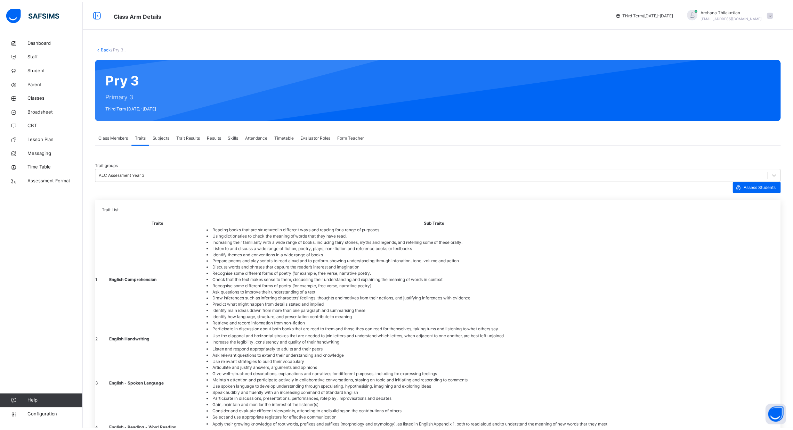
scroll to position [89, 0]
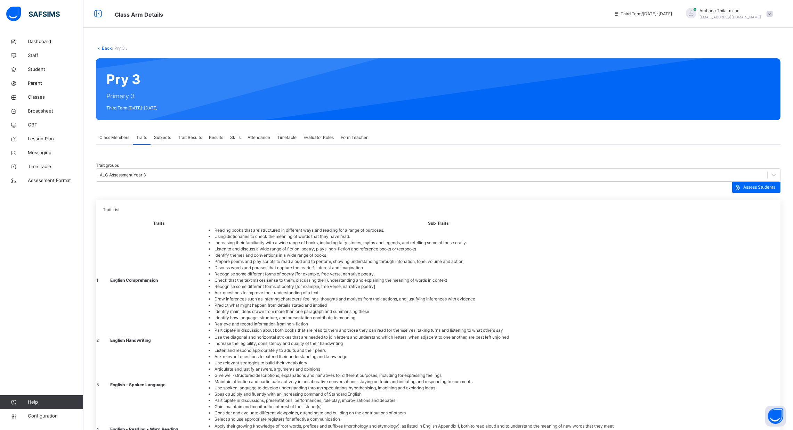
scroll to position [147, 0]
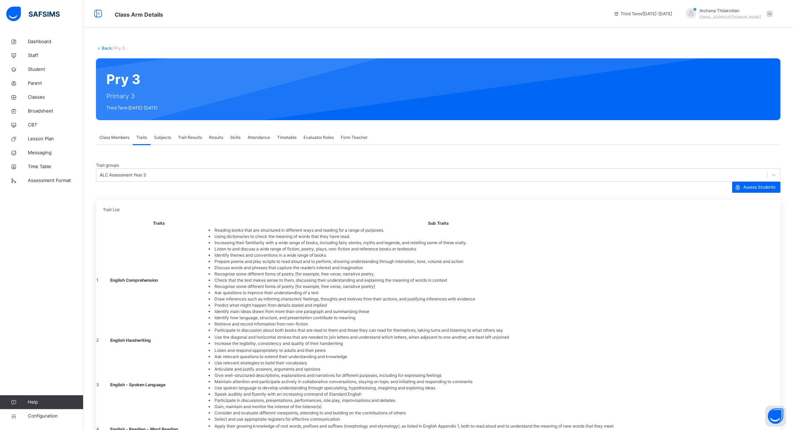
scroll to position [161, 0]
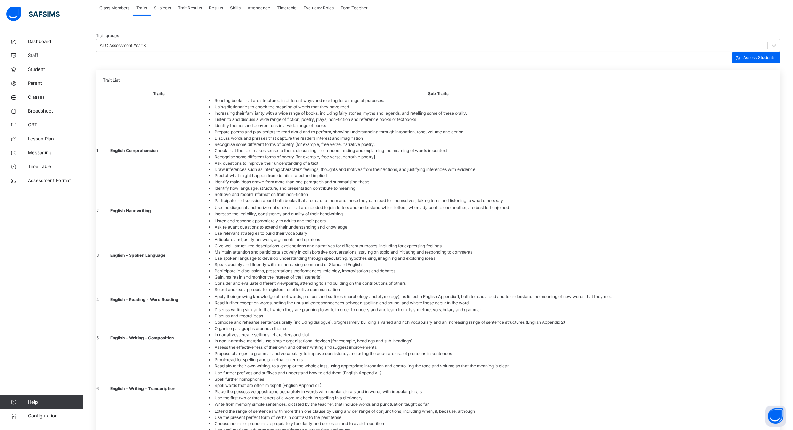
scroll to position [135, 0]
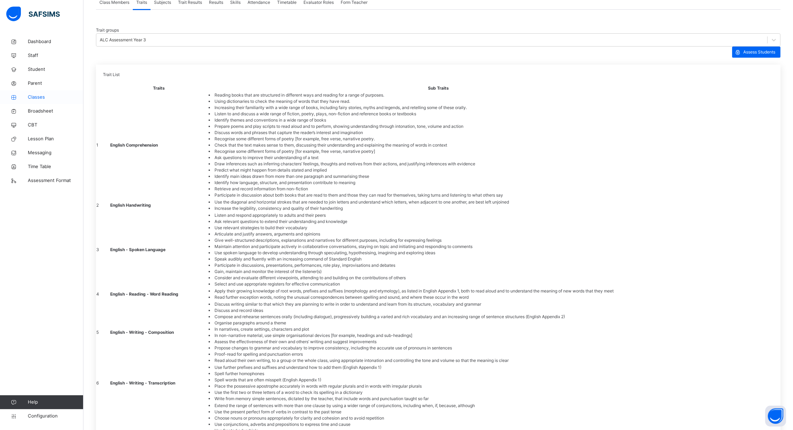
click at [44, 96] on span "Classes" at bounding box center [56, 97] width 56 height 7
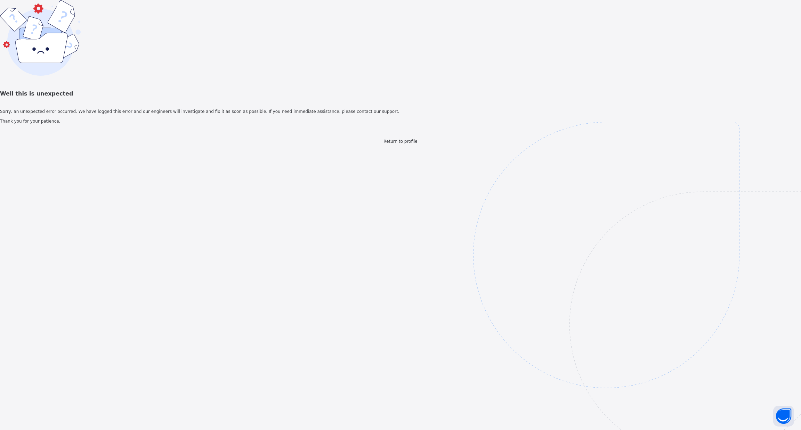
click at [397, 144] on span "Return to profile" at bounding box center [400, 141] width 34 height 5
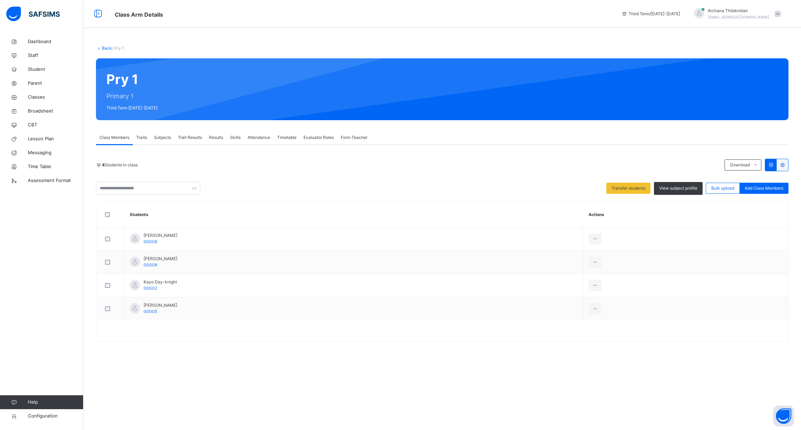
click at [167, 136] on span "Subjects" at bounding box center [162, 138] width 17 height 6
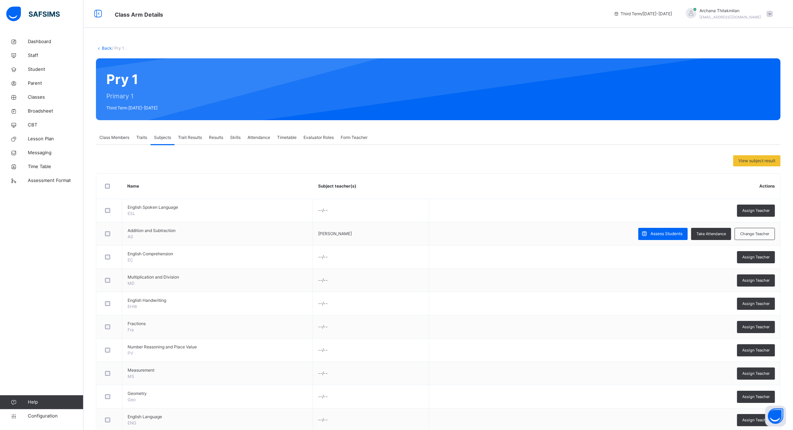
click at [185, 133] on div "Trait Results" at bounding box center [190, 138] width 31 height 14
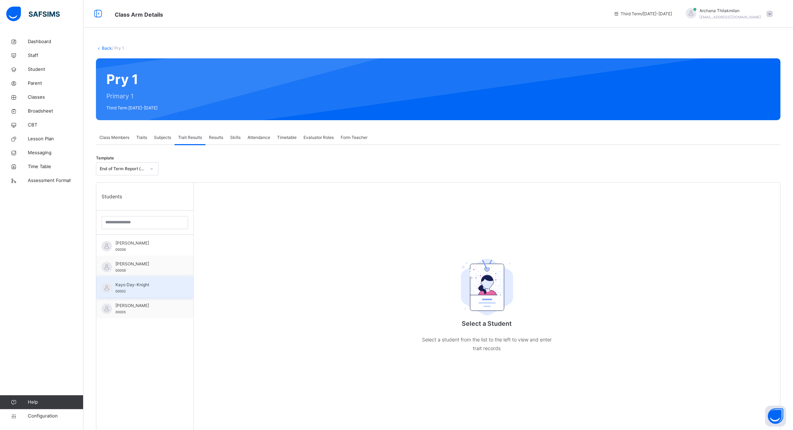
click at [126, 288] on span "Kayo Day-Knight" at bounding box center [146, 285] width 62 height 6
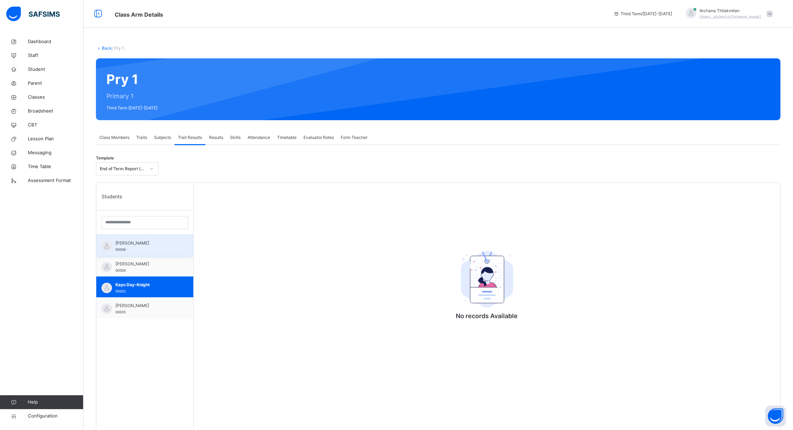
click at [136, 242] on span "[PERSON_NAME]" at bounding box center [146, 243] width 62 height 6
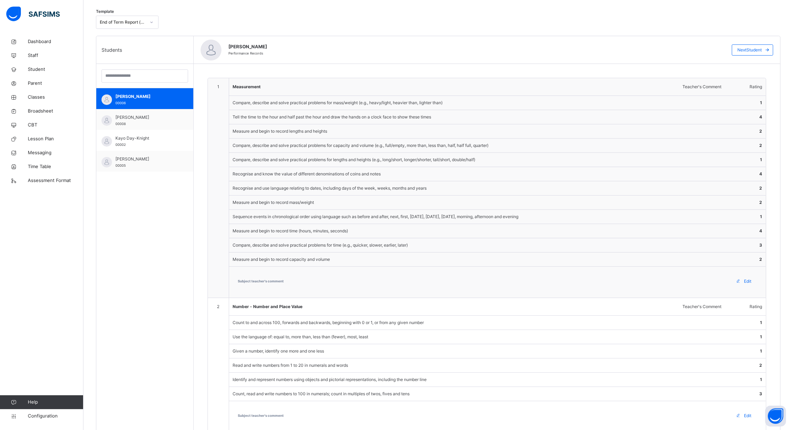
scroll to position [112, 0]
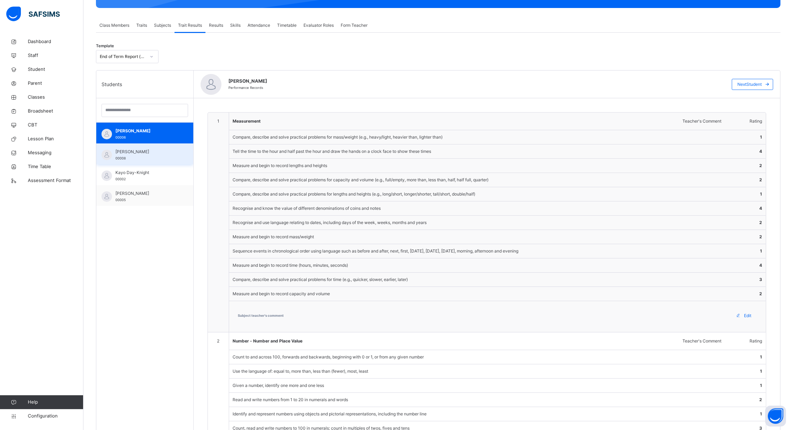
click at [139, 144] on div "[PERSON_NAME] 00008" at bounding box center [144, 154] width 97 height 21
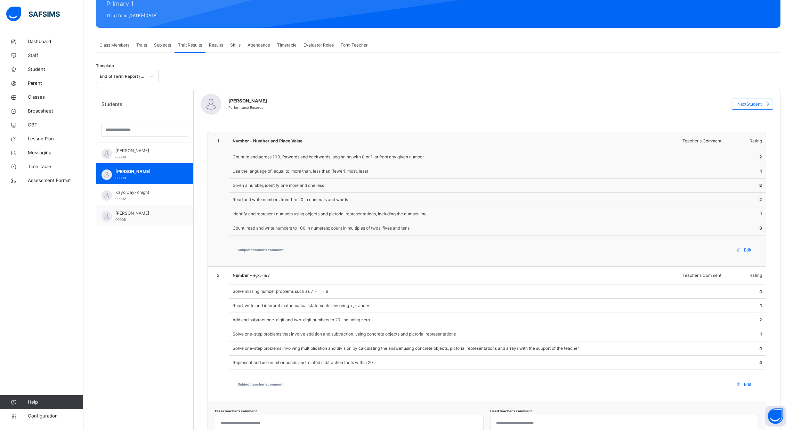
scroll to position [92, 0]
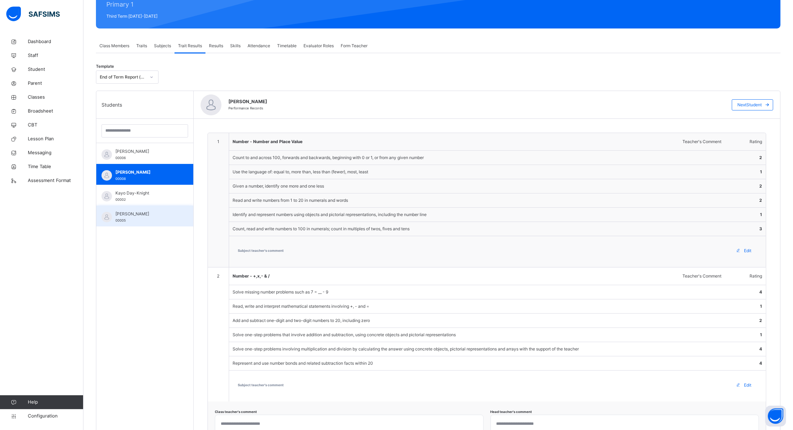
click at [129, 220] on div "[PERSON_NAME] 00005" at bounding box center [146, 217] width 62 height 13
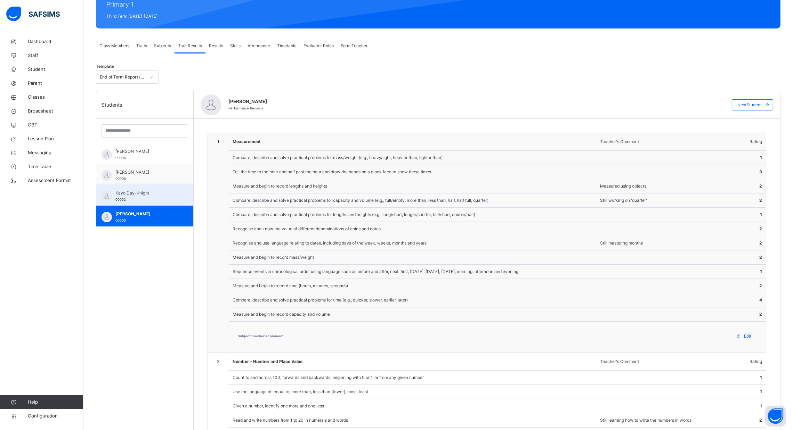
click at [149, 195] on span "Kayo Day-Knight" at bounding box center [146, 193] width 62 height 6
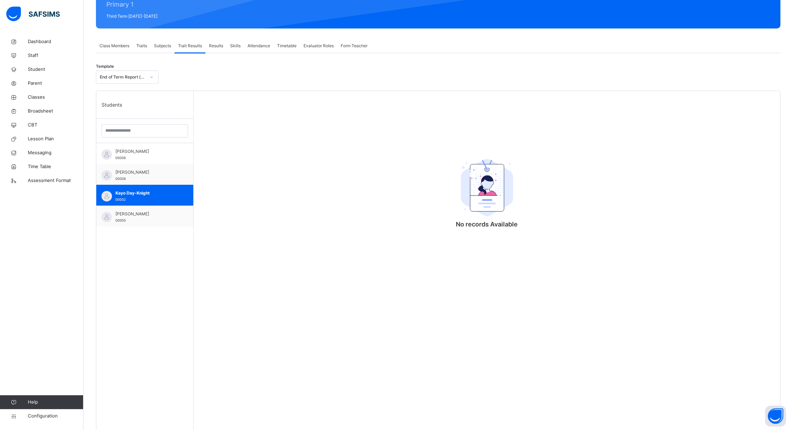
click at [163, 44] on span "Subjects" at bounding box center [162, 46] width 17 height 6
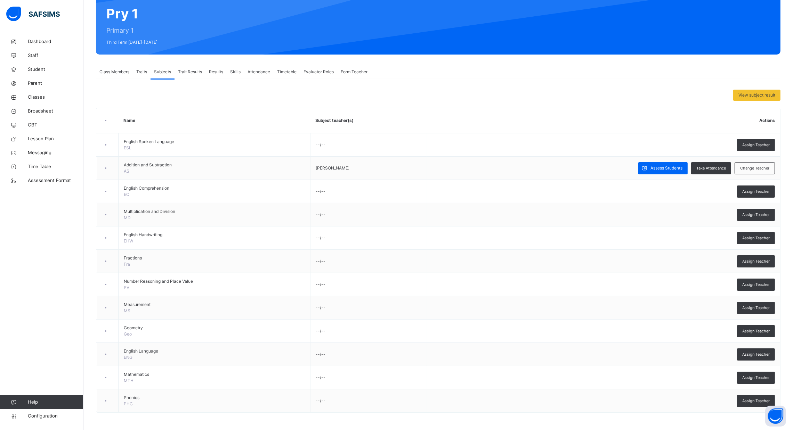
scroll to position [66, 0]
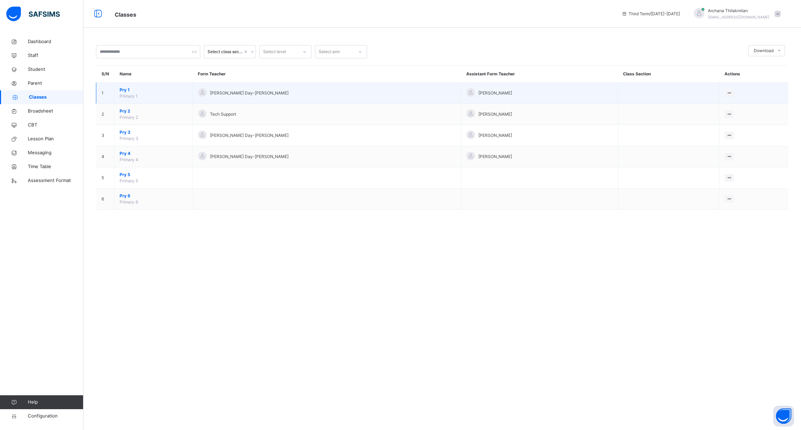
click at [127, 90] on span "Pry 1" at bounding box center [154, 90] width 68 height 6
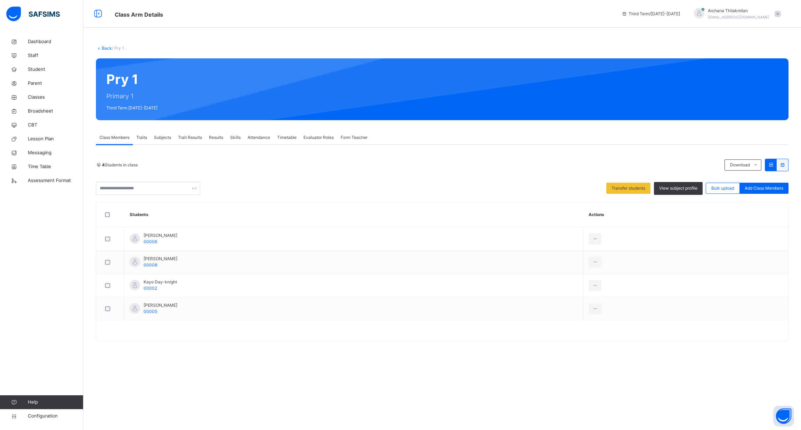
click at [143, 138] on span "Traits" at bounding box center [141, 138] width 11 height 6
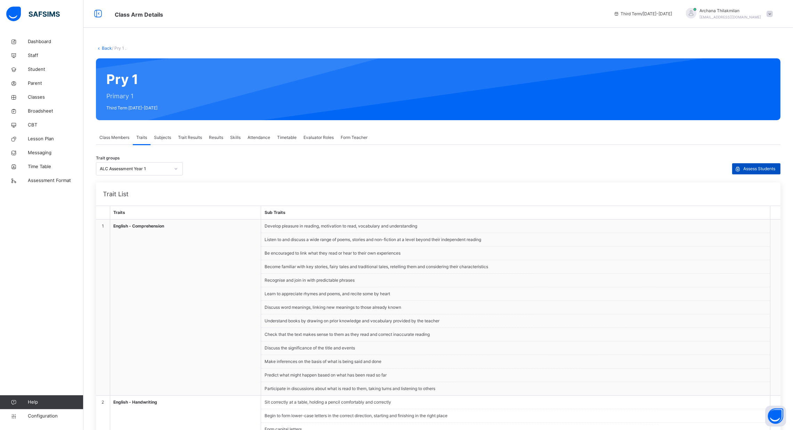
click at [751, 170] on span "Assess Students" at bounding box center [759, 169] width 32 height 6
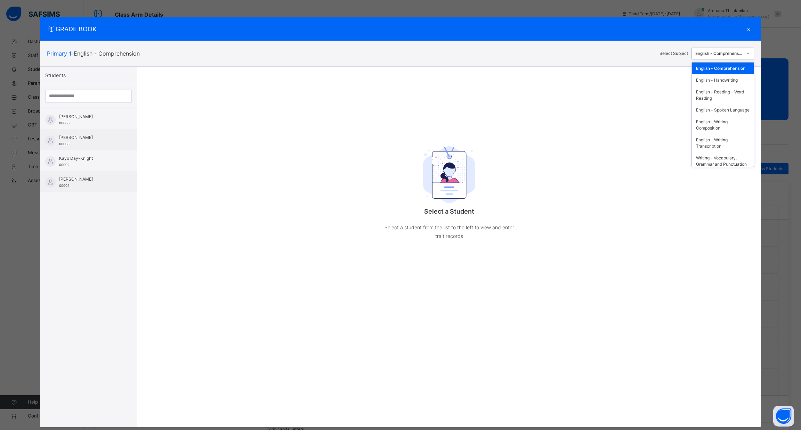
click at [716, 56] on div "English - Comprehension" at bounding box center [718, 53] width 47 height 6
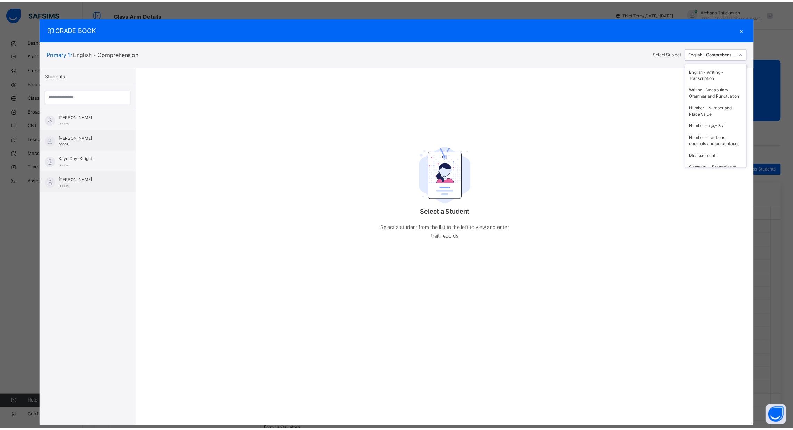
scroll to position [76, 0]
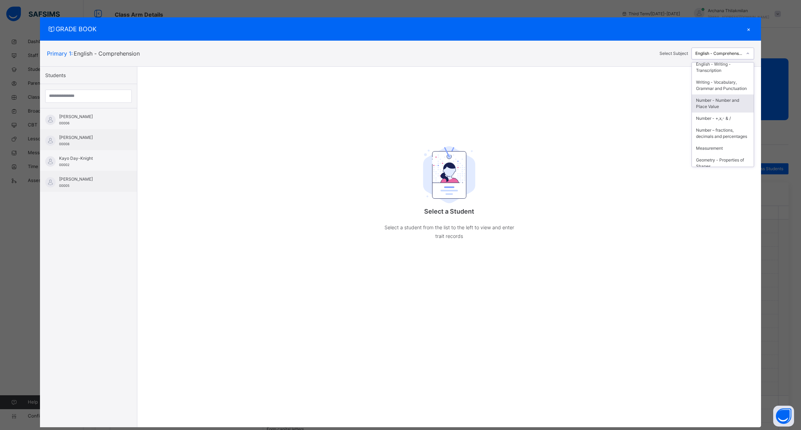
click at [713, 113] on div "Number - Number and Place Value" at bounding box center [723, 104] width 62 height 18
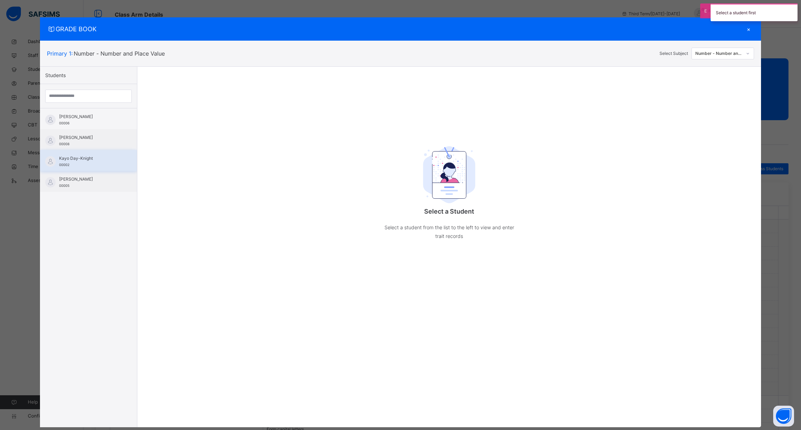
click at [89, 155] on span "Kayo Day-Knight" at bounding box center [90, 158] width 62 height 6
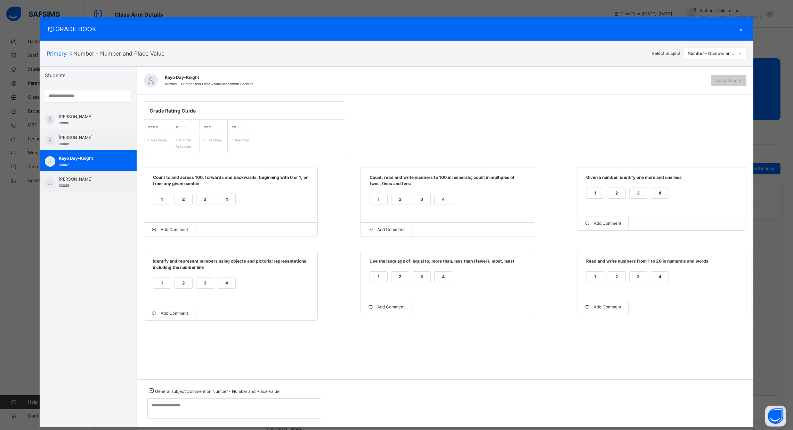
click at [153, 200] on div "1" at bounding box center [161, 199] width 17 height 10
click at [153, 287] on div "1" at bounding box center [161, 283] width 17 height 10
click at [383, 198] on div "1" at bounding box center [378, 199] width 17 height 10
click at [375, 278] on div "1" at bounding box center [378, 277] width 17 height 10
click at [592, 192] on div "1" at bounding box center [594, 193] width 17 height 10
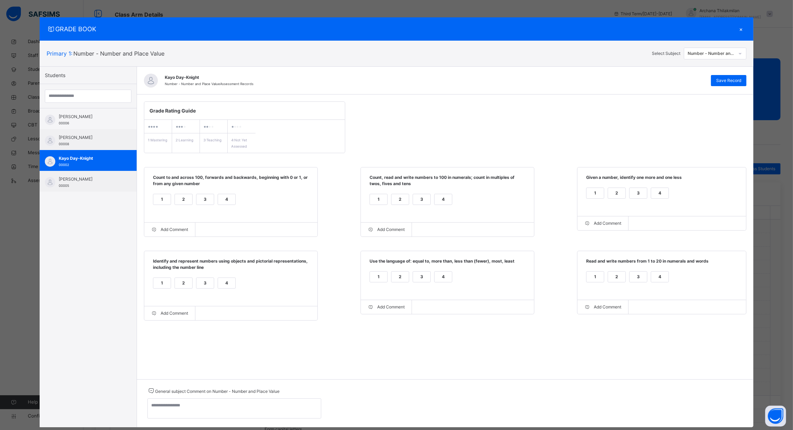
click at [621, 280] on div "2" at bounding box center [616, 277] width 17 height 10
click at [721, 81] on span "Save Record" at bounding box center [728, 81] width 25 height 6
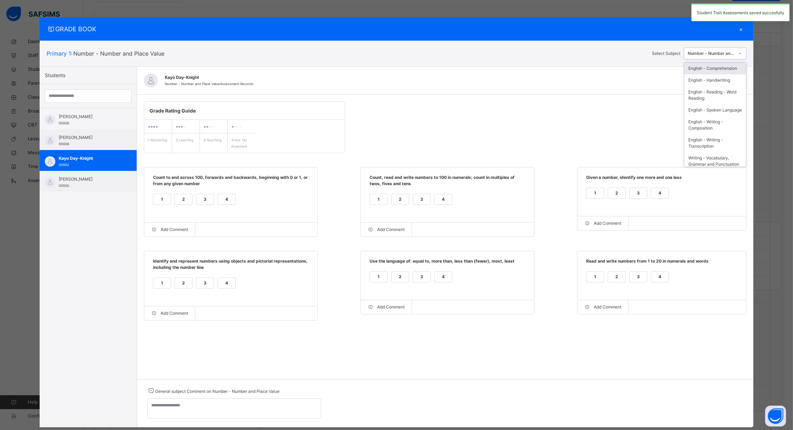
click at [711, 53] on div "Number - Number and Place Value" at bounding box center [711, 53] width 47 height 6
click at [719, 112] on div "Number - +,x,- & /" at bounding box center [715, 106] width 62 height 12
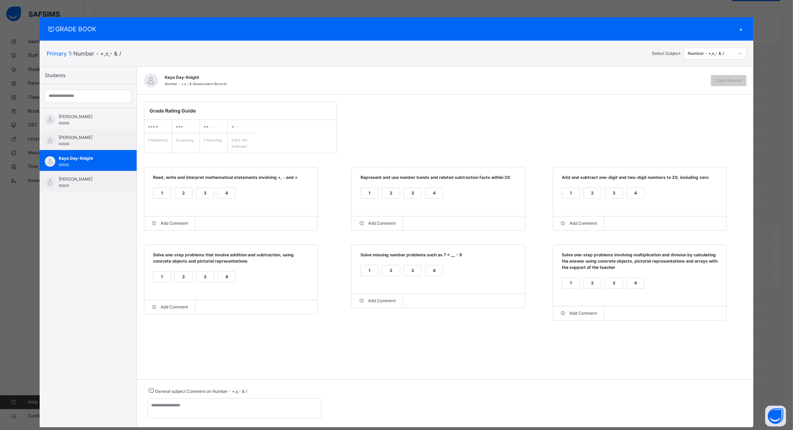
click at [155, 192] on div "1" at bounding box center [161, 193] width 17 height 10
click at [164, 278] on div "1" at bounding box center [161, 277] width 17 height 10
click at [368, 192] on div "1" at bounding box center [369, 193] width 17 height 10
click at [383, 271] on div "2" at bounding box center [390, 271] width 17 height 10
click at [567, 196] on div "1" at bounding box center [570, 193] width 17 height 10
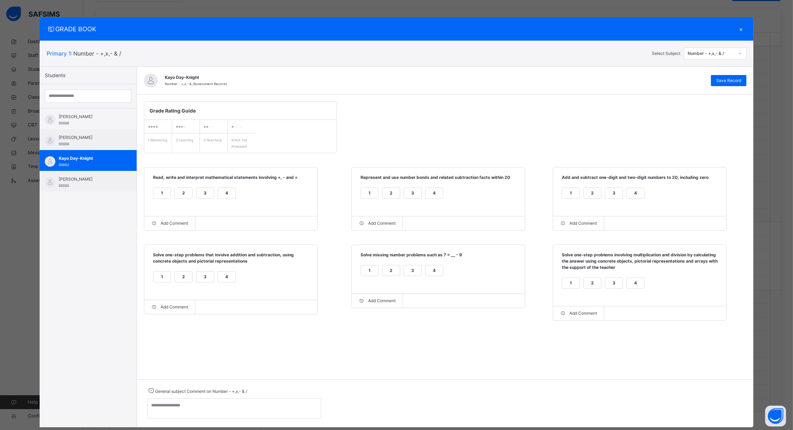
click at [591, 283] on div "2" at bounding box center [592, 283] width 17 height 10
click at [732, 78] on span "Save Record" at bounding box center [728, 81] width 25 height 6
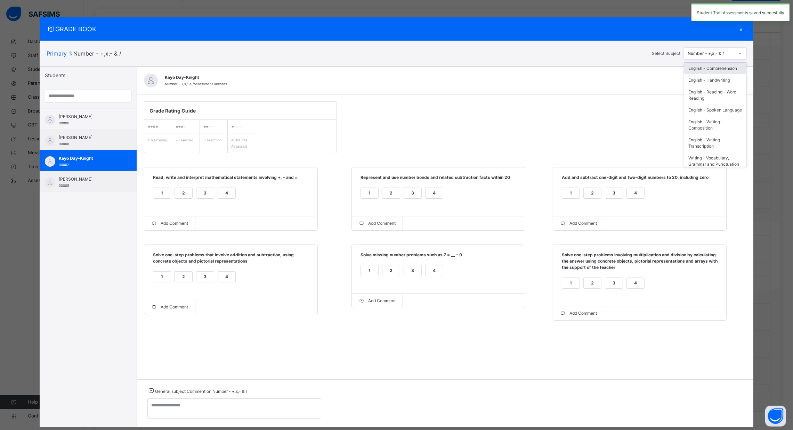
click at [725, 56] on div "Number - +,x,- & /" at bounding box center [711, 53] width 47 height 6
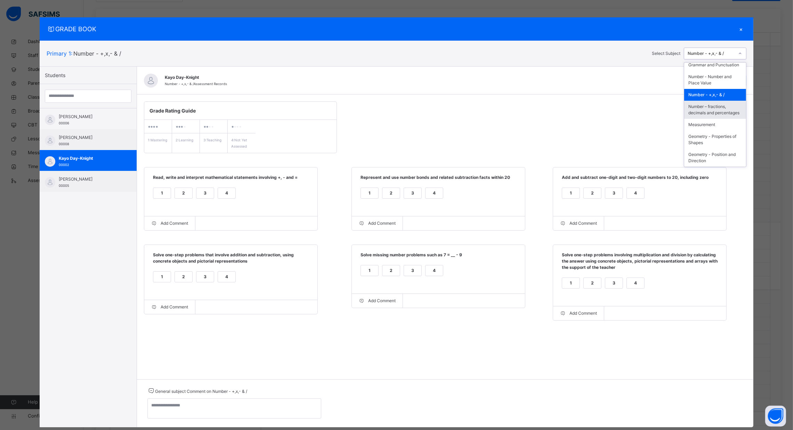
click at [723, 115] on div "Number – fractions, decimals and percentages" at bounding box center [715, 110] width 62 height 18
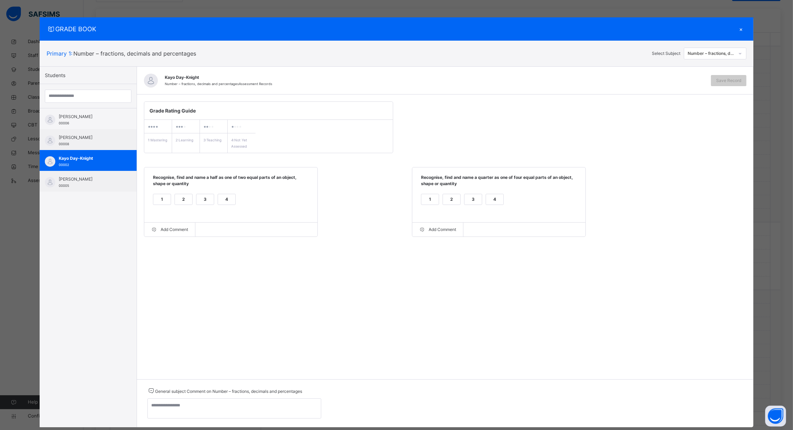
click at [153, 201] on div "1" at bounding box center [161, 199] width 17 height 10
click at [431, 197] on div "1" at bounding box center [429, 199] width 17 height 10
click at [721, 76] on div "Save Record" at bounding box center [728, 80] width 35 height 11
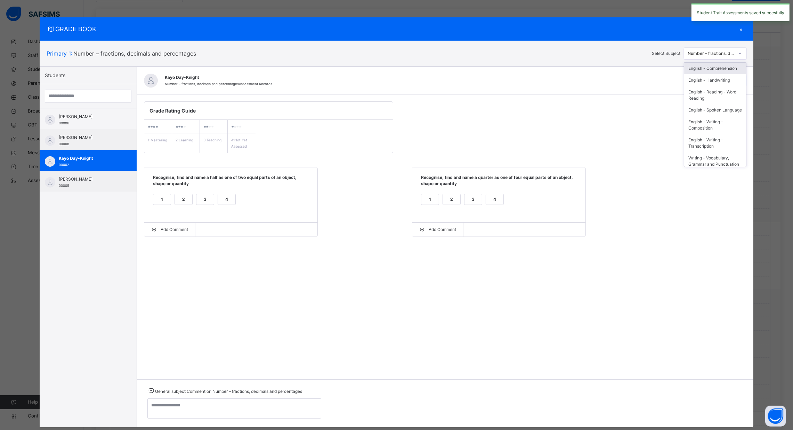
click at [717, 53] on div "Number – fractions, decimals and percentages" at bounding box center [711, 53] width 47 height 6
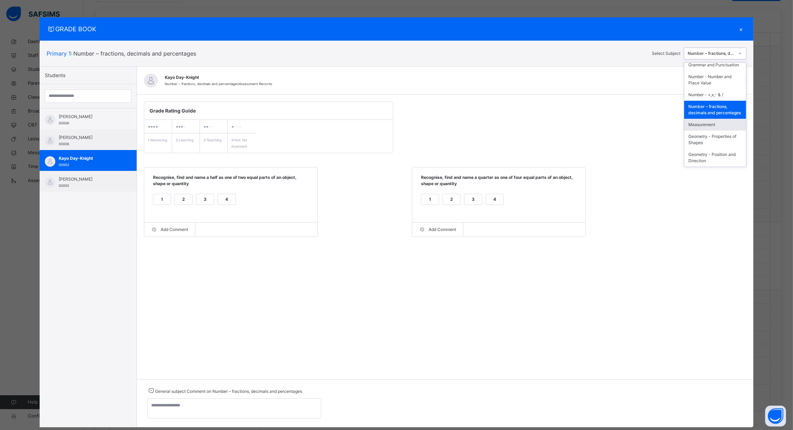
click at [715, 125] on div "Measurement" at bounding box center [715, 125] width 62 height 12
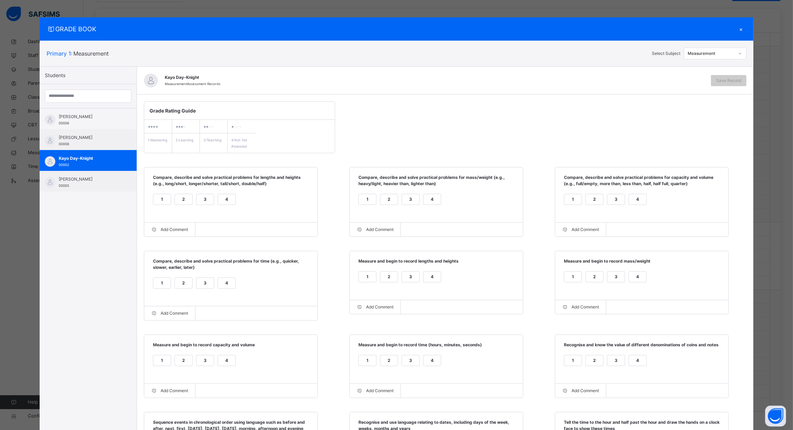
click at [155, 199] on div "1" at bounding box center [161, 199] width 17 height 10
click at [156, 287] on div "1" at bounding box center [161, 283] width 17 height 10
click at [574, 202] on div "1" at bounding box center [572, 199] width 17 height 10
click at [618, 280] on div "3" at bounding box center [615, 277] width 17 height 10
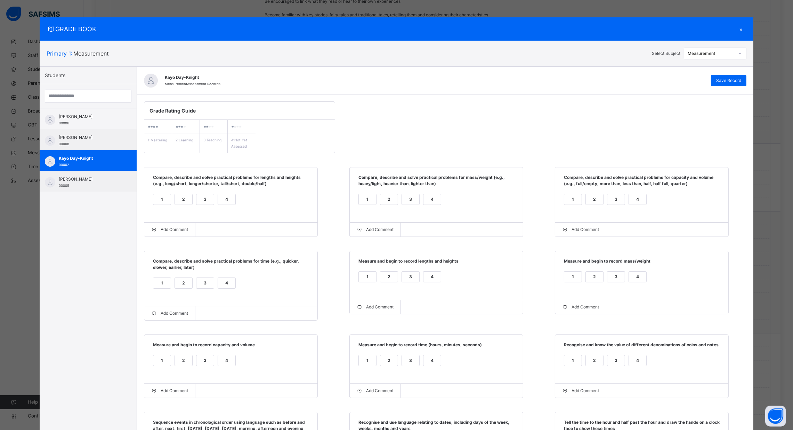
click at [591, 364] on div "2" at bounding box center [594, 361] width 17 height 10
click at [617, 361] on div "3" at bounding box center [615, 361] width 17 height 10
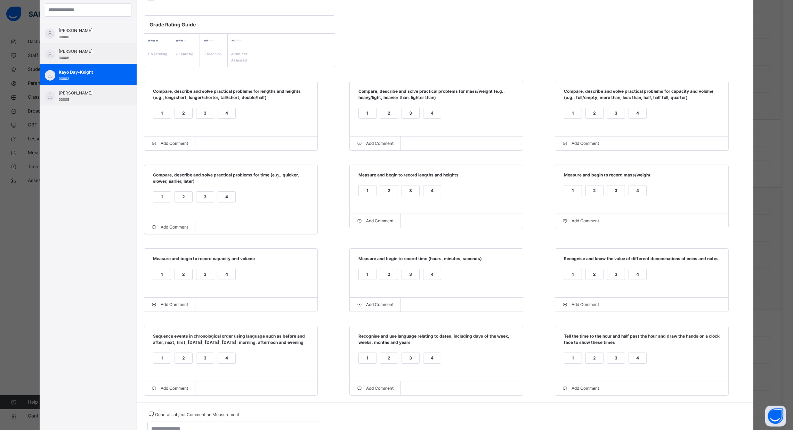
scroll to position [87, 0]
click at [363, 114] on div "1" at bounding box center [367, 112] width 17 height 10
click at [161, 363] on div "1" at bounding box center [161, 358] width 17 height 10
click at [180, 274] on div "2" at bounding box center [183, 274] width 17 height 10
click at [205, 275] on div "3" at bounding box center [204, 274] width 17 height 10
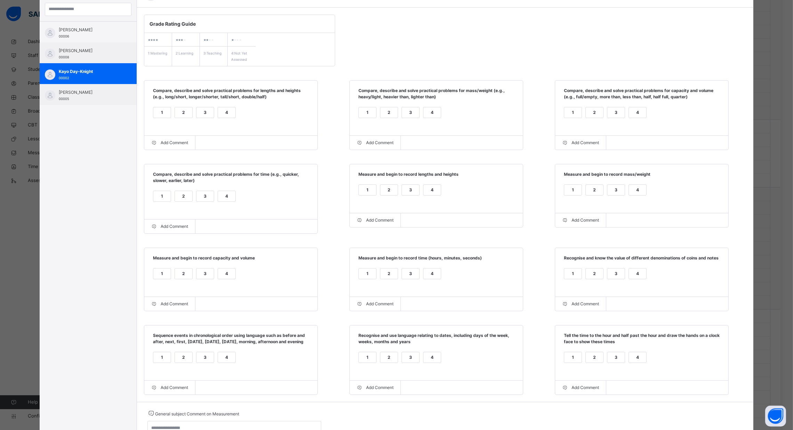
click at [162, 276] on div "1" at bounding box center [161, 274] width 17 height 10
click at [387, 363] on div "2" at bounding box center [388, 358] width 17 height 10
click at [364, 360] on div "1" at bounding box center [367, 358] width 17 height 10
click at [387, 279] on div "2" at bounding box center [388, 274] width 17 height 10
click at [365, 195] on div "1" at bounding box center [367, 190] width 17 height 10
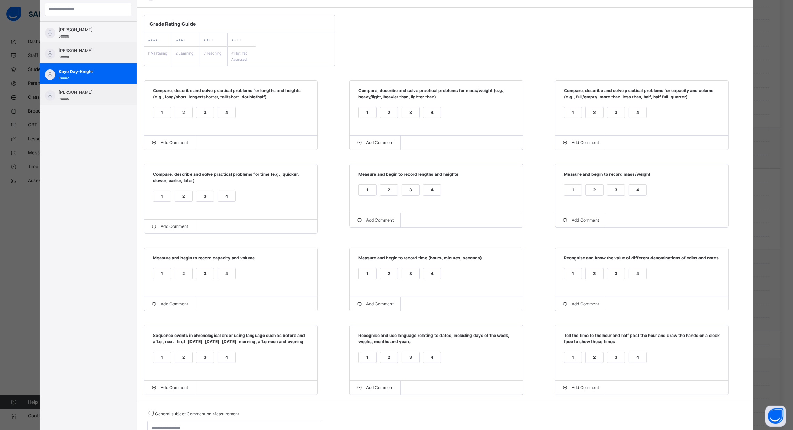
scroll to position [856, 0]
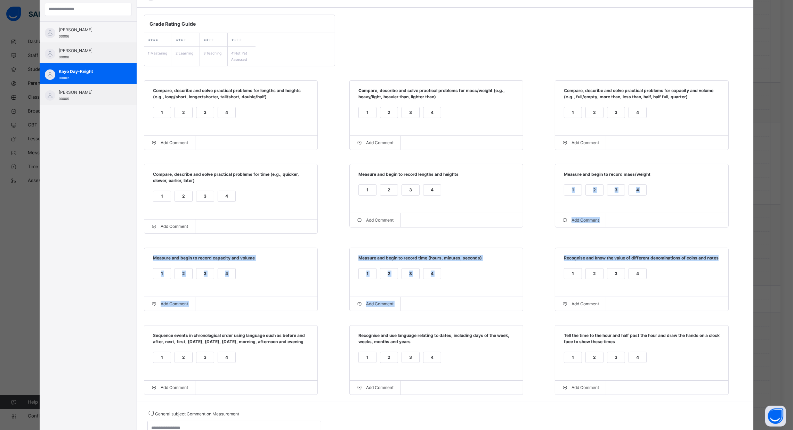
drag, startPoint x: 789, startPoint y: 173, endPoint x: 779, endPoint y: 249, distance: 76.7
click at [779, 249] on div "GRADE BOOK × Primary 1 : Measurement Select Subject Measurement Students [PERSO…" at bounding box center [396, 215] width 793 height 430
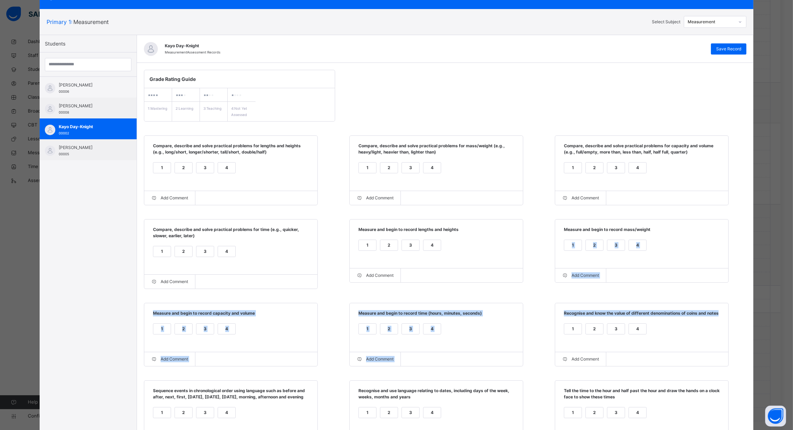
scroll to position [0, 0]
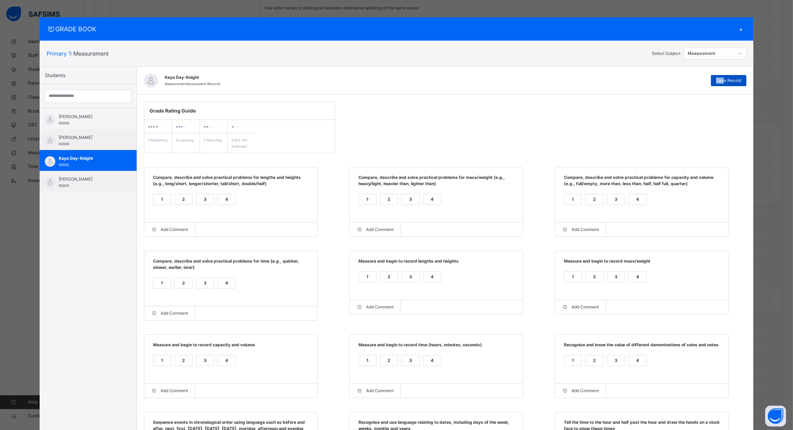
drag, startPoint x: 721, startPoint y: 74, endPoint x: 724, endPoint y: 79, distance: 5.8
click at [724, 79] on div "Kayo Day-Knight Measurement Assessment Records Save Record" at bounding box center [445, 81] width 616 height 28
click at [724, 79] on span "Save Record" at bounding box center [728, 81] width 25 height 6
click at [730, 56] on div "Measurement" at bounding box center [711, 53] width 47 height 6
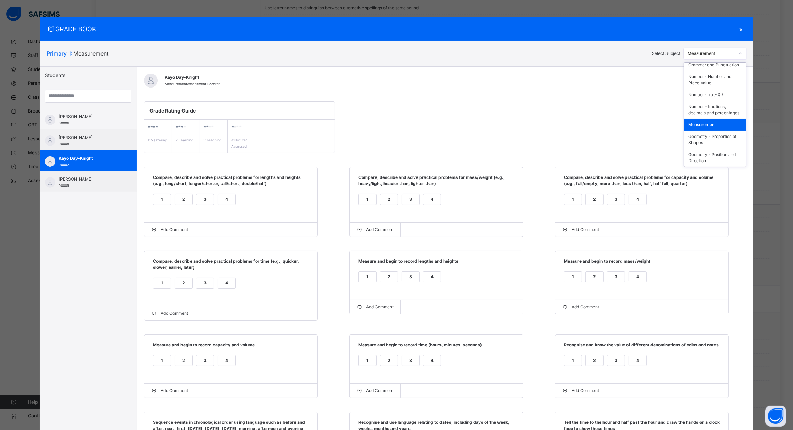
scroll to position [124, 0]
click at [726, 135] on div "Geometry - Properties of Shapes" at bounding box center [715, 140] width 62 height 18
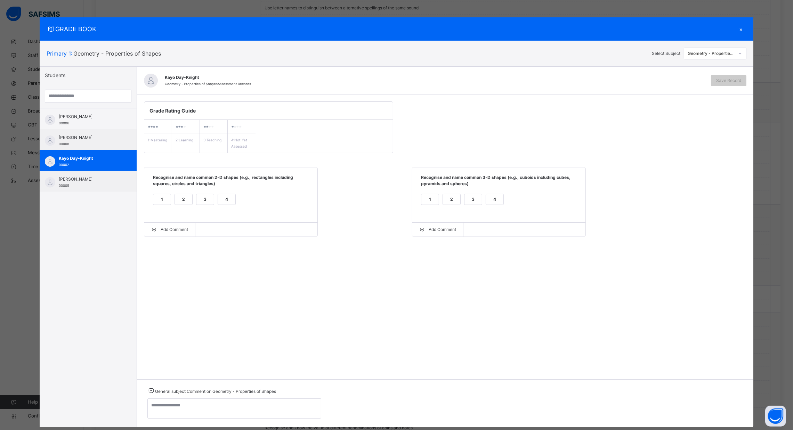
click at [159, 196] on div "1" at bounding box center [161, 199] width 17 height 10
click at [426, 201] on div "1" at bounding box center [429, 199] width 17 height 10
click at [723, 78] on span "Save Record" at bounding box center [728, 81] width 25 height 6
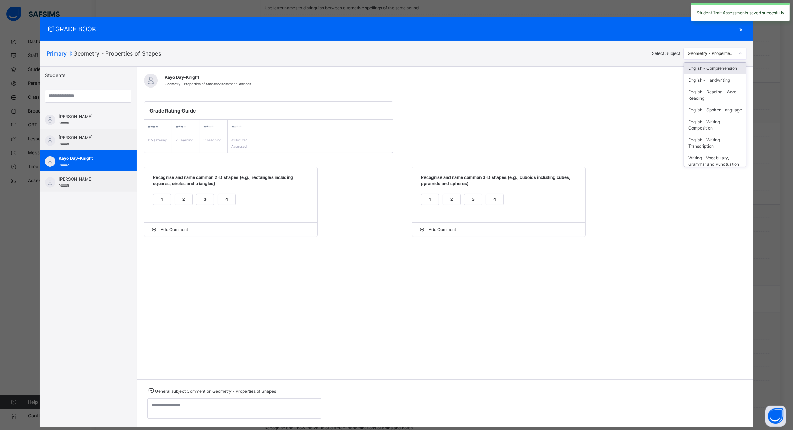
click at [725, 56] on div "Geometry - Properties of Shapes" at bounding box center [711, 53] width 47 height 6
click at [715, 153] on div "Geometry - Position and Direction" at bounding box center [715, 158] width 62 height 18
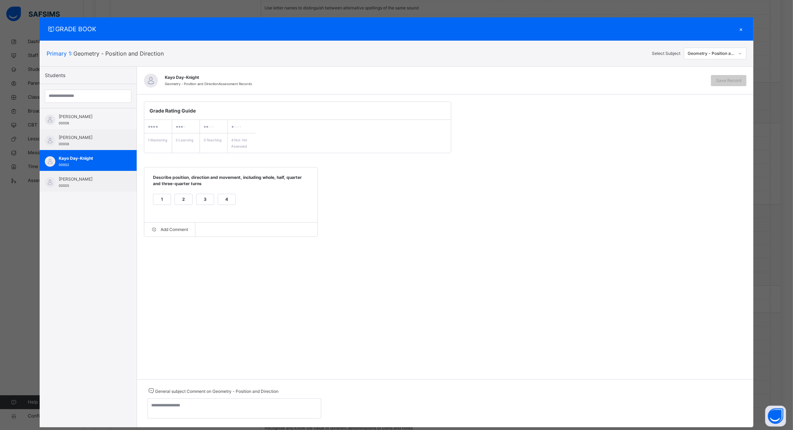
click at [164, 199] on div "1" at bounding box center [161, 199] width 17 height 10
click at [728, 76] on div "Save Record" at bounding box center [728, 80] width 35 height 11
click at [730, 75] on div "Save Record" at bounding box center [728, 80] width 35 height 11
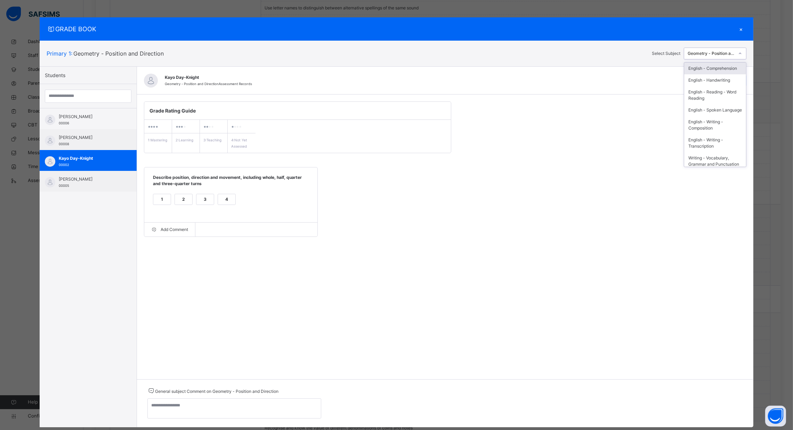
click at [727, 55] on div "Geometry - Position and Direction" at bounding box center [711, 53] width 47 height 6
click at [725, 139] on div "Geometry - Properties of Shapes" at bounding box center [715, 140] width 62 height 18
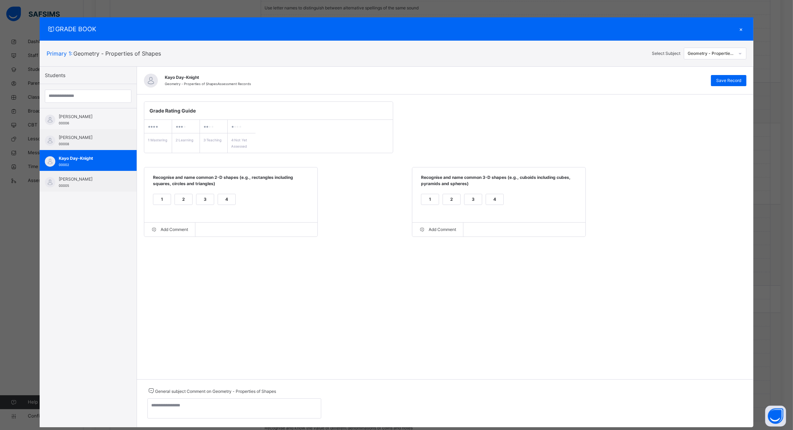
click at [743, 30] on div "×" at bounding box center [741, 28] width 10 height 9
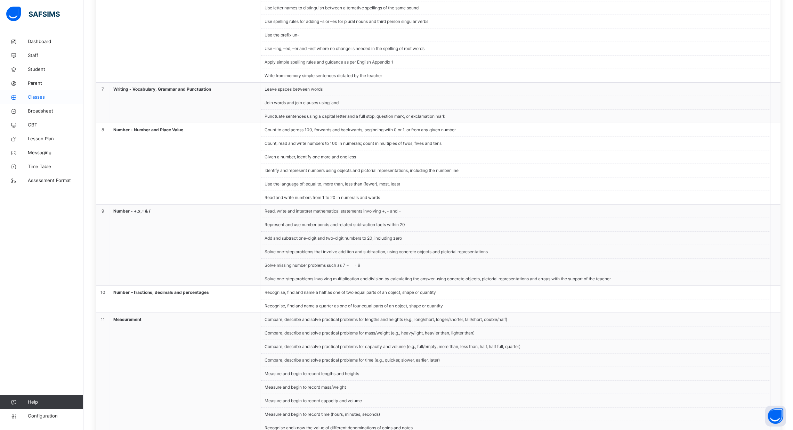
click at [43, 96] on span "Classes" at bounding box center [56, 97] width 56 height 7
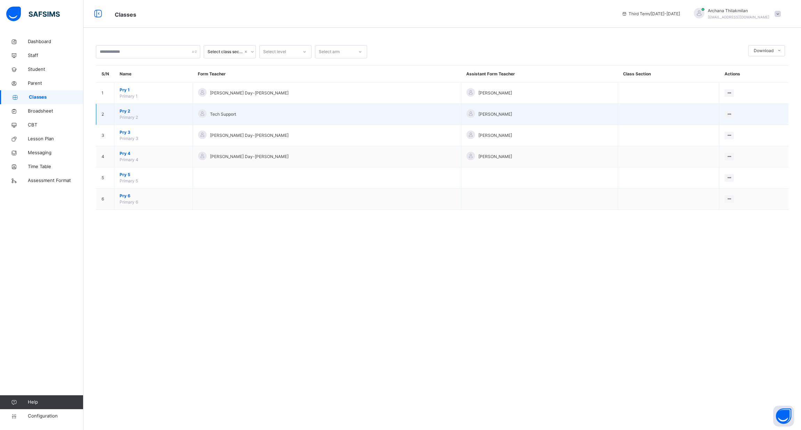
click at [134, 112] on span "Pry 2" at bounding box center [154, 111] width 68 height 6
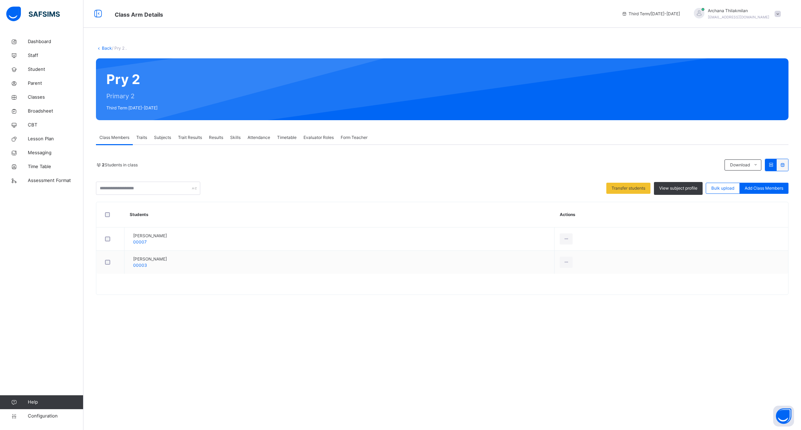
click at [147, 136] on span "Traits" at bounding box center [141, 138] width 11 height 6
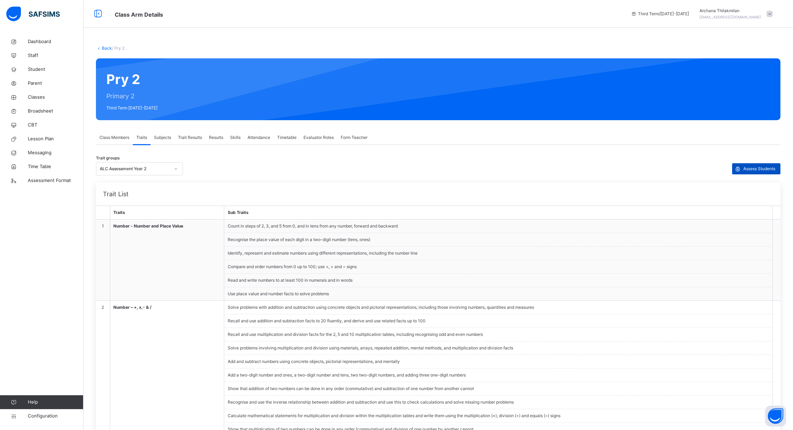
click at [758, 169] on span "Assess Students" at bounding box center [759, 169] width 32 height 6
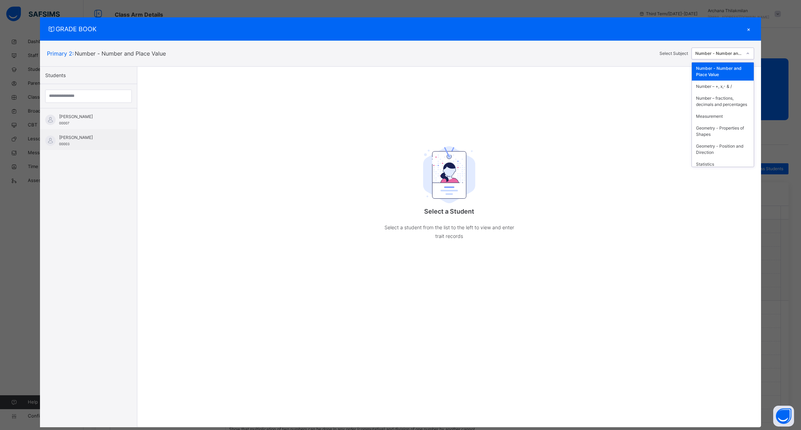
click at [723, 52] on div "Number - Number and Place Value" at bounding box center [718, 53] width 47 height 6
click at [718, 69] on div "Number - Number and Place Value" at bounding box center [723, 72] width 62 height 18
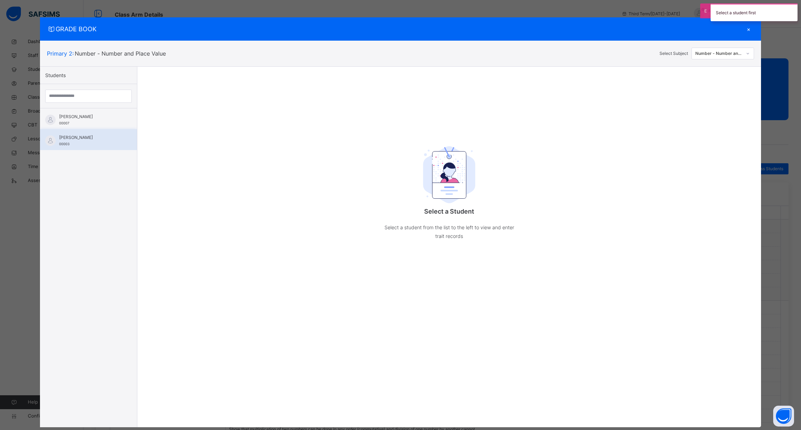
click at [101, 141] on div "Oyin Duro-Emanuelle 00003" at bounding box center [90, 141] width 62 height 13
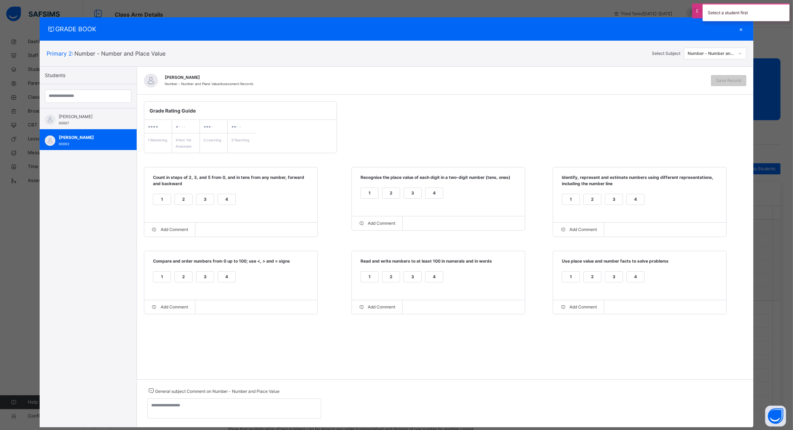
click at [157, 197] on div "1" at bounding box center [161, 199] width 17 height 10
click at [157, 280] on div "1" at bounding box center [161, 277] width 17 height 10
click at [368, 194] on div "1" at bounding box center [369, 193] width 17 height 10
click at [386, 278] on div "2" at bounding box center [390, 277] width 17 height 10
click at [368, 280] on div "1" at bounding box center [369, 277] width 17 height 10
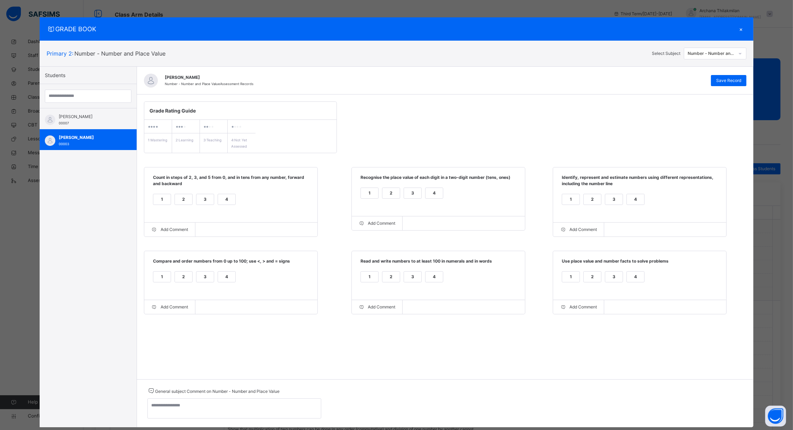
click at [571, 199] on div "1" at bounding box center [570, 199] width 17 height 10
click at [569, 281] on div "1" at bounding box center [570, 277] width 17 height 10
click at [740, 80] on span "Save Record" at bounding box center [728, 81] width 25 height 6
click at [728, 52] on div "Number - Number and Place Value" at bounding box center [711, 53] width 47 height 6
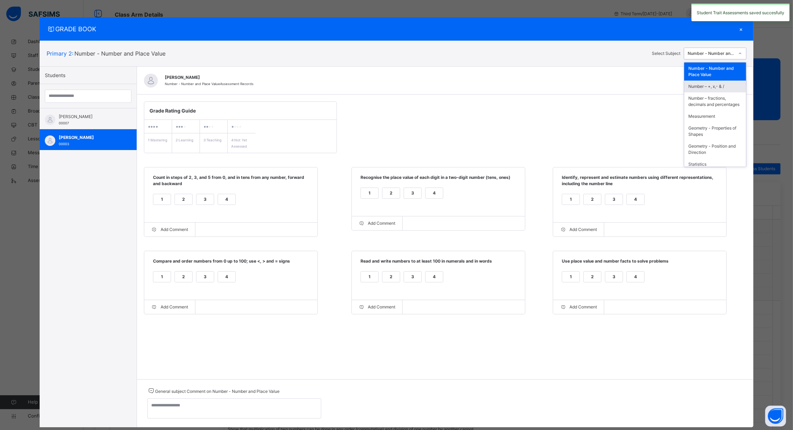
click at [721, 84] on div "Number – +, x,- & /" at bounding box center [715, 87] width 62 height 12
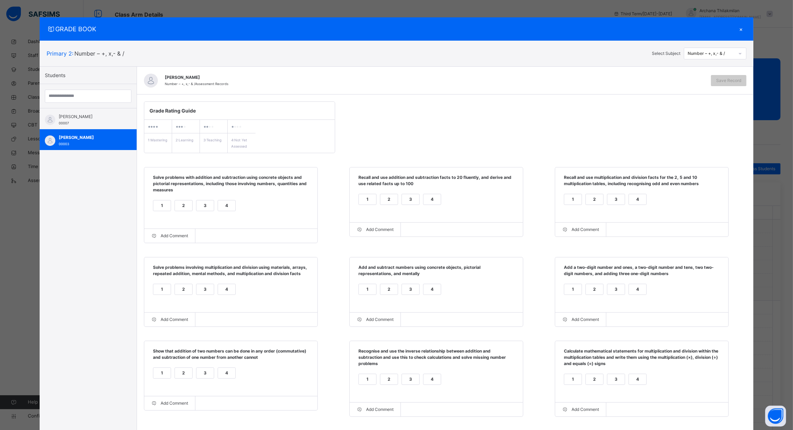
click at [153, 205] on div "1" at bounding box center [161, 206] width 17 height 10
click at [158, 294] on div "1" at bounding box center [161, 289] width 17 height 10
click at [364, 202] on div "1" at bounding box center [367, 199] width 17 height 10
click at [363, 292] on div "1" at bounding box center [367, 289] width 17 height 10
click at [572, 196] on div "1" at bounding box center [572, 199] width 17 height 10
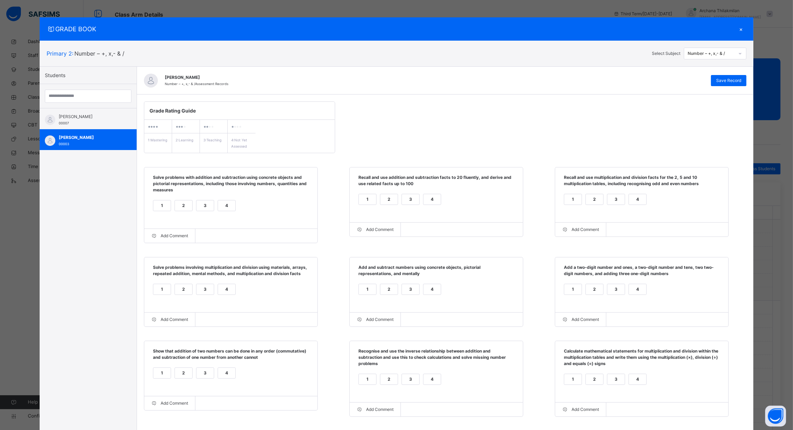
click at [574, 292] on div "1" at bounding box center [572, 289] width 17 height 10
click at [199, 376] on div "3" at bounding box center [204, 373] width 17 height 10
click at [404, 383] on div "3" at bounding box center [410, 379] width 17 height 10
click at [571, 385] on div "1" at bounding box center [572, 379] width 17 height 10
click at [722, 80] on span "Save Record" at bounding box center [728, 81] width 25 height 6
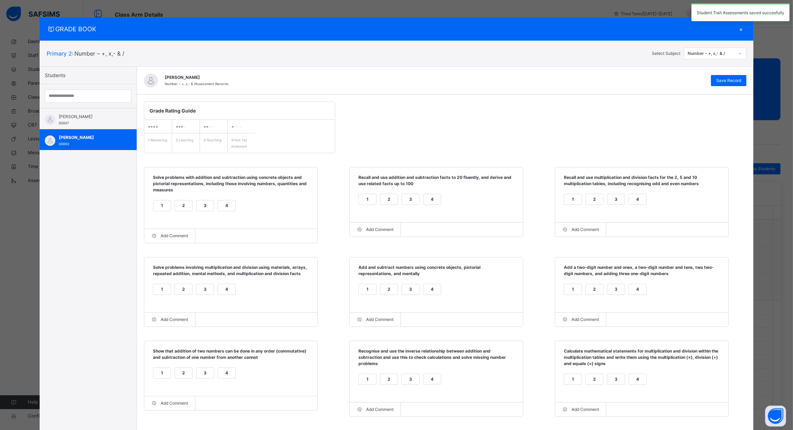
click at [721, 50] on div "Number – +, x,- & /" at bounding box center [711, 53] width 47 height 6
click at [727, 103] on div "Number – fractions, decimals and percentages" at bounding box center [715, 101] width 62 height 18
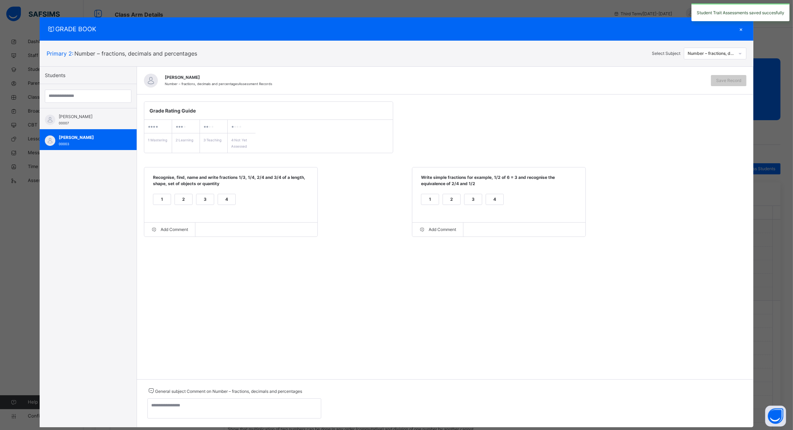
click at [157, 199] on div "1" at bounding box center [161, 199] width 17 height 10
click at [426, 199] on div "1" at bounding box center [429, 199] width 17 height 10
click at [488, 201] on div "4" at bounding box center [494, 199] width 17 height 10
click at [714, 78] on div "Save Record" at bounding box center [728, 80] width 35 height 11
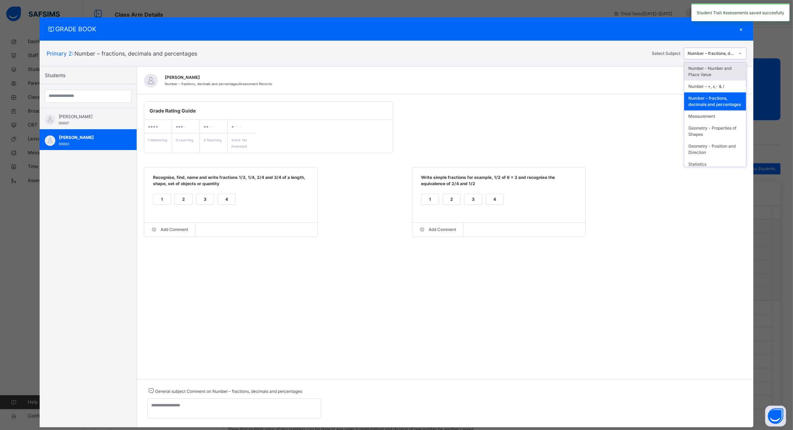
click at [718, 54] on div "Number – fractions, decimals and percentages" at bounding box center [711, 53] width 47 height 6
